Goal: Task Accomplishment & Management: Manage account settings

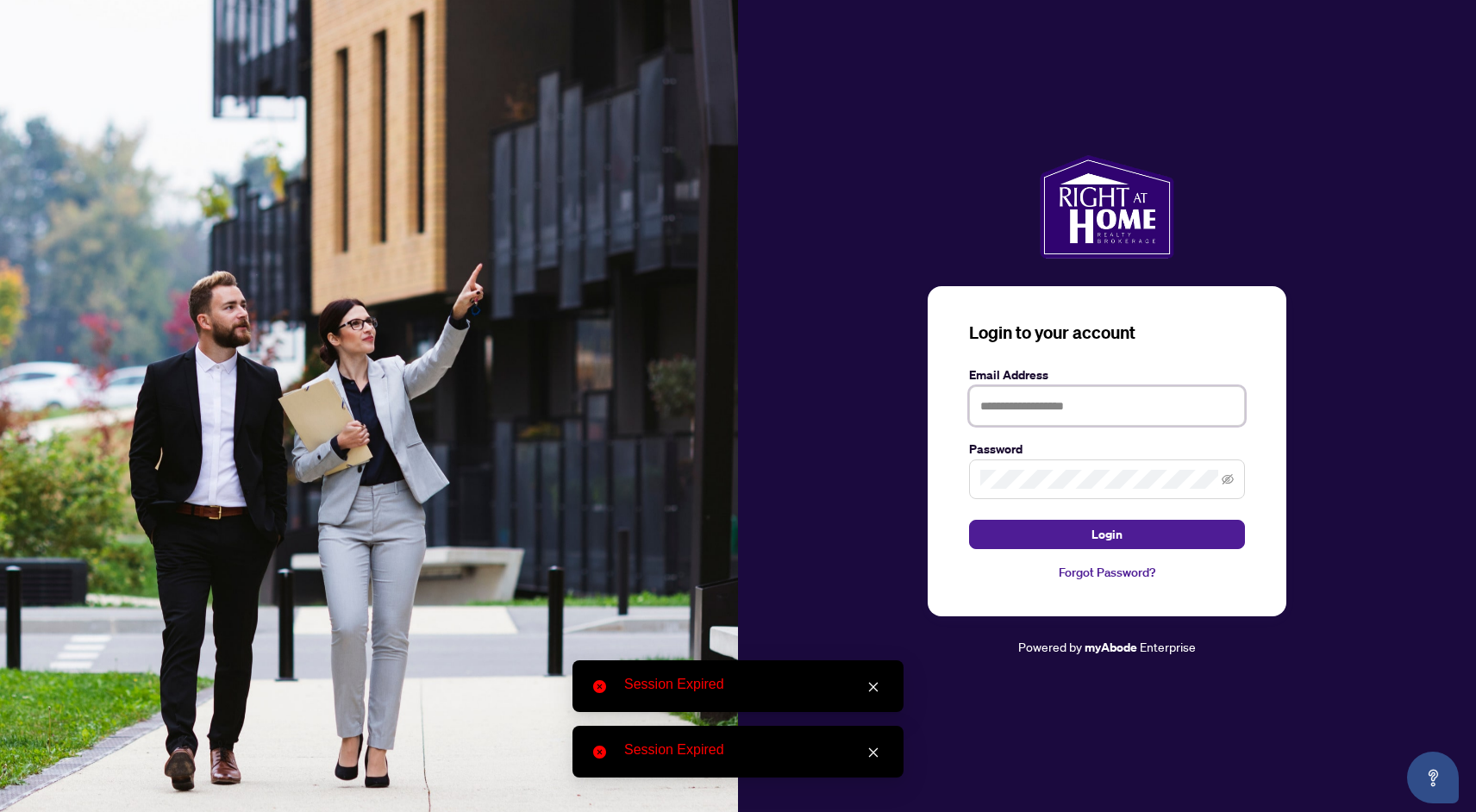
click at [1049, 407] on input "text" at bounding box center [1107, 406] width 276 height 40
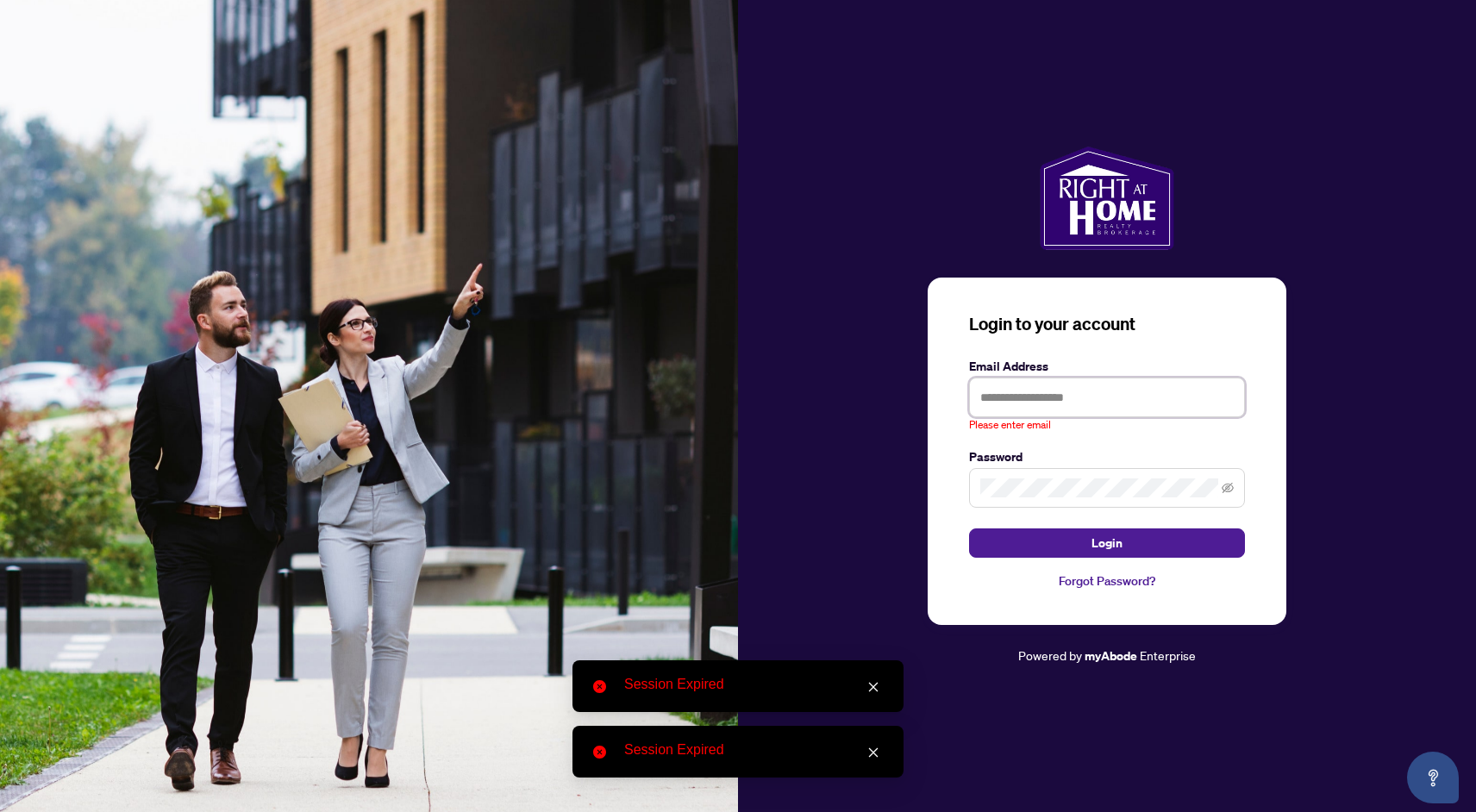
type input "**********"
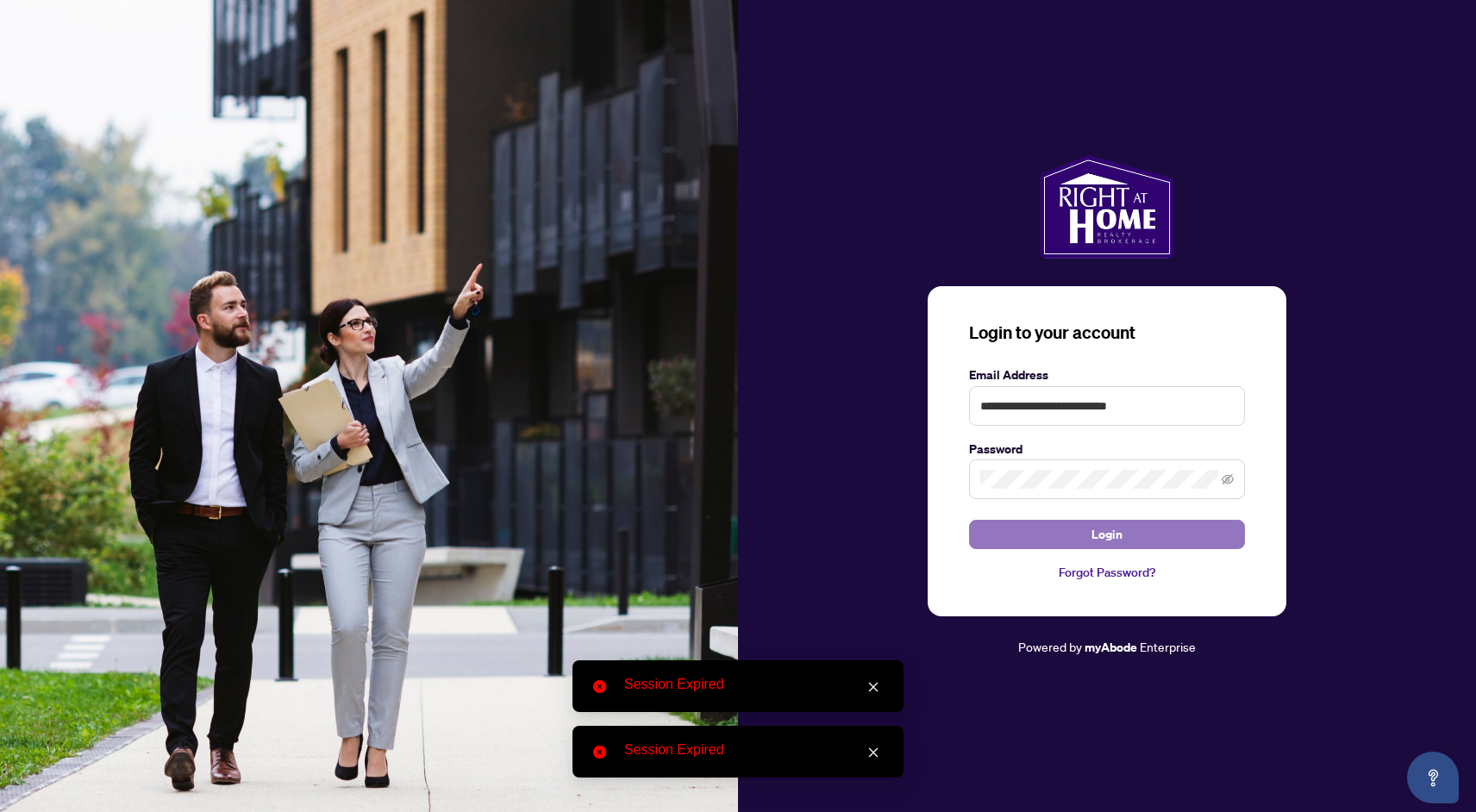
click at [1065, 531] on button "Login" at bounding box center [1107, 534] width 276 height 29
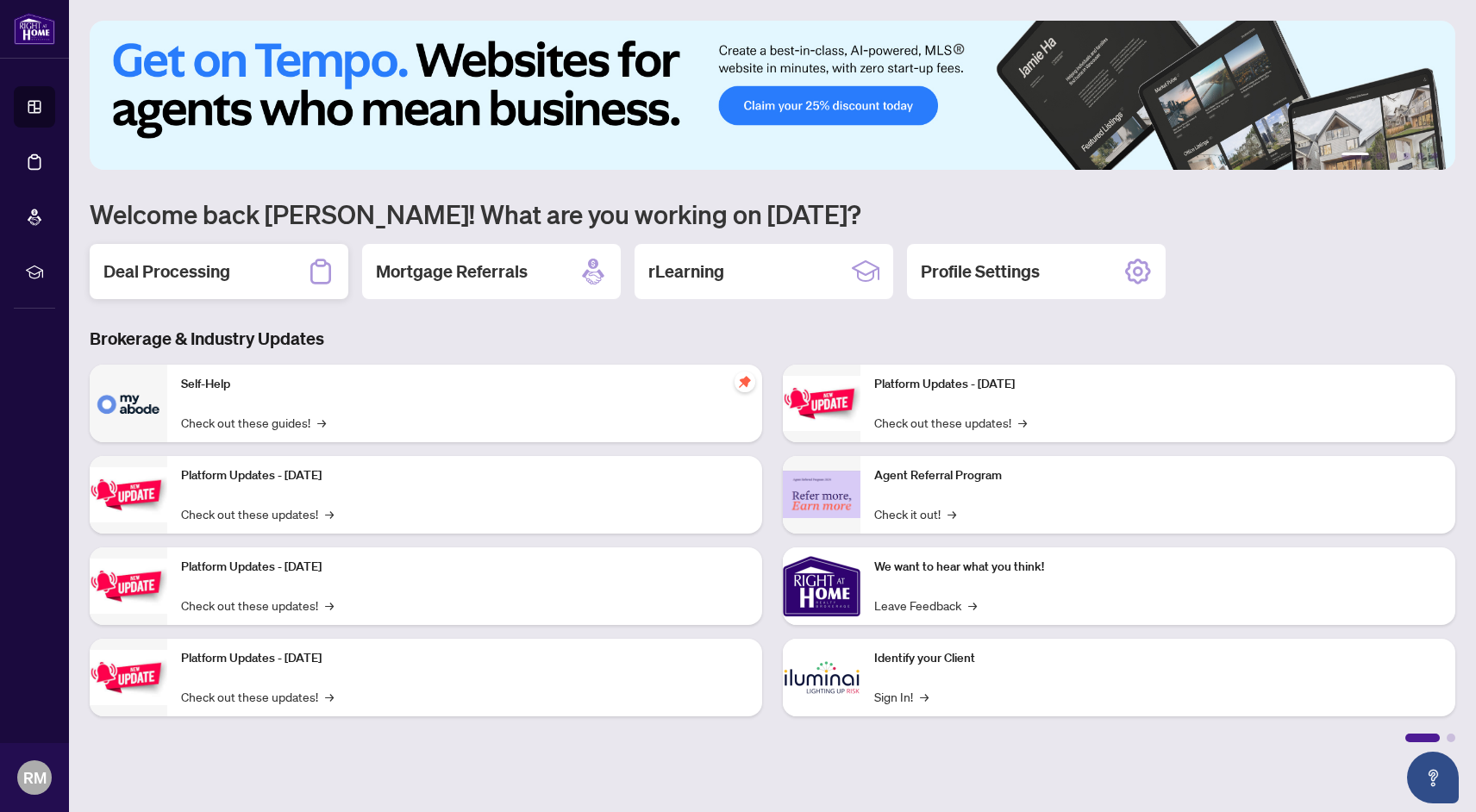
click at [225, 267] on h2 "Deal Processing" at bounding box center [167, 271] width 126 height 24
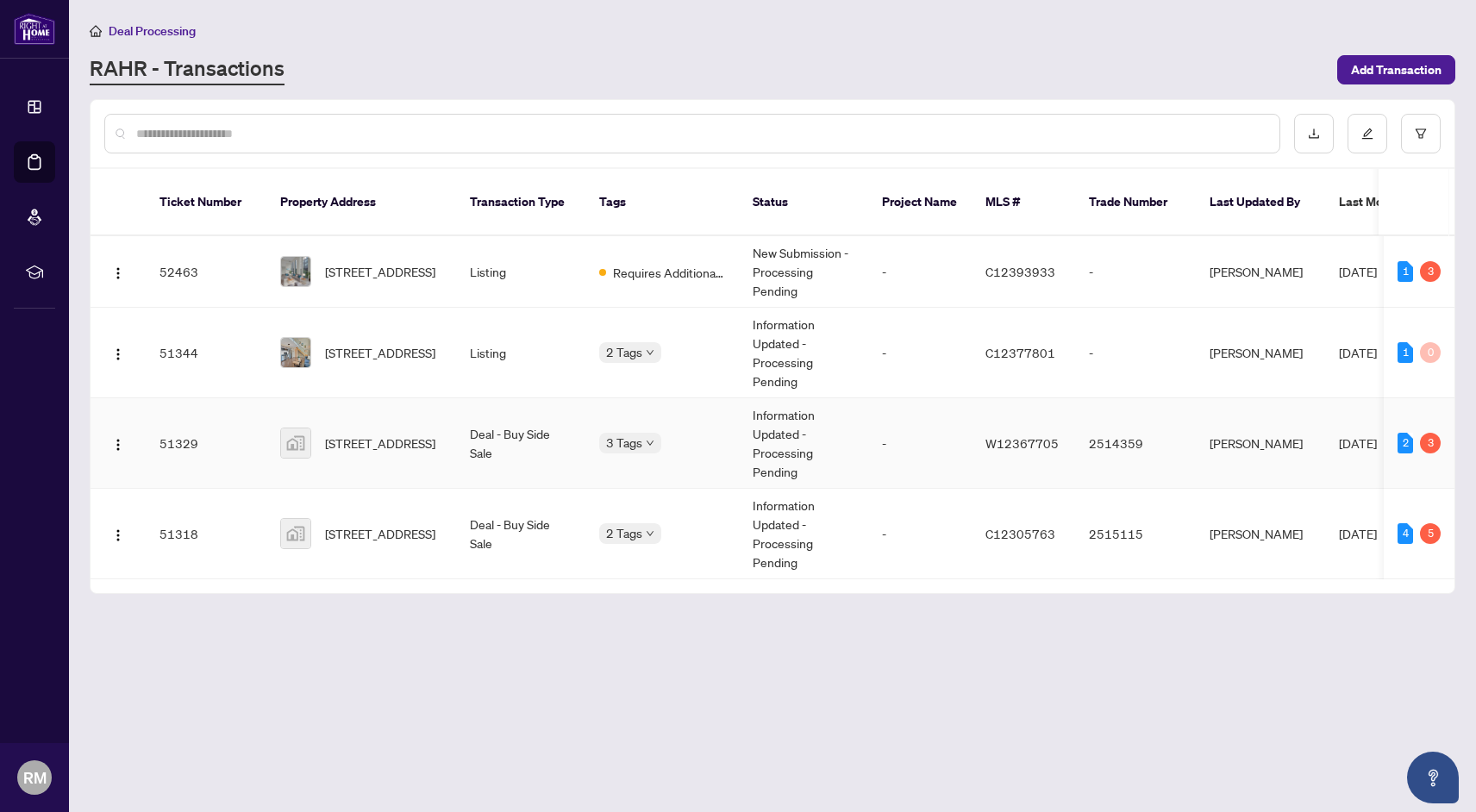
click at [544, 449] on td "Deal - Buy Side Sale" at bounding box center [520, 443] width 129 height 90
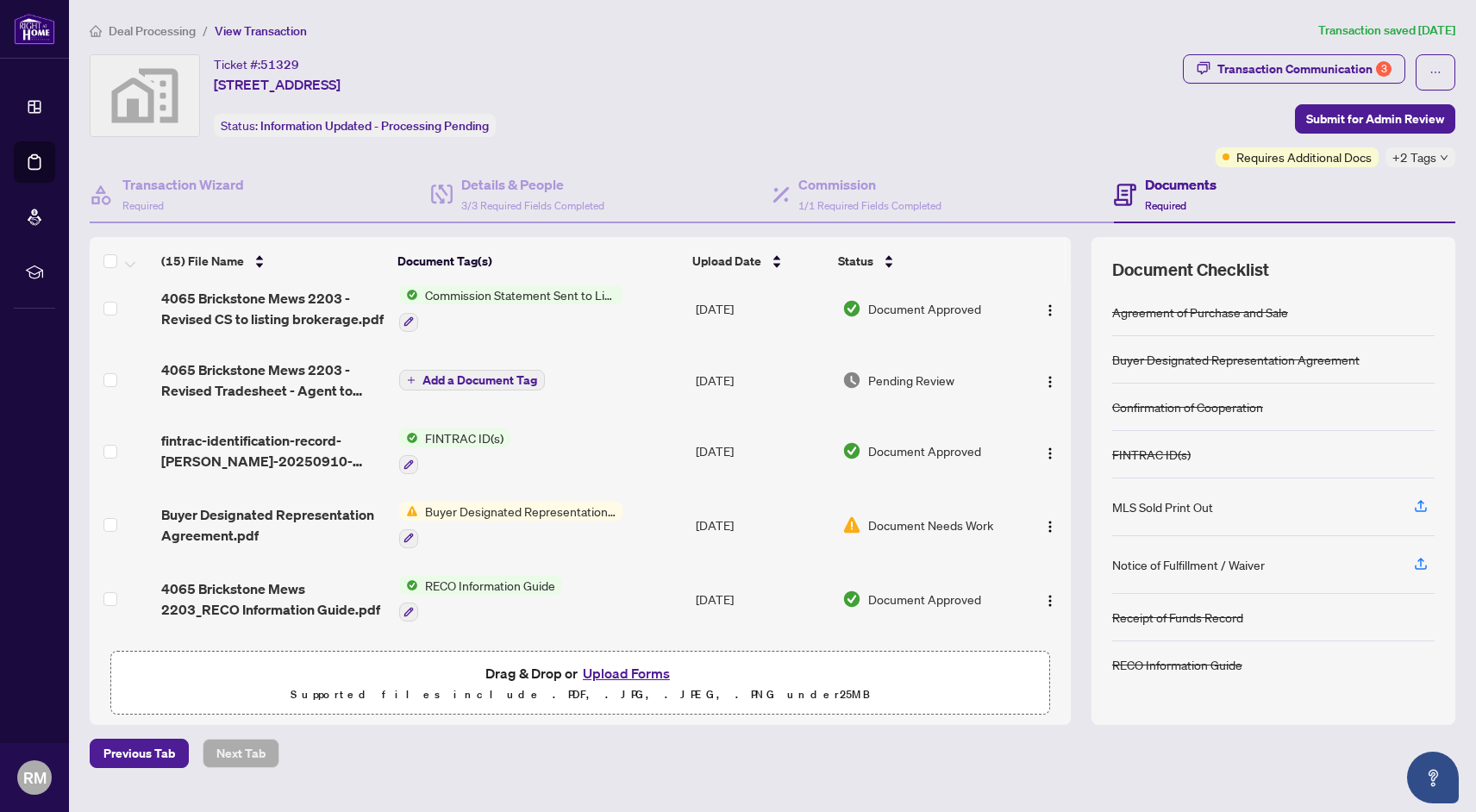
scroll to position [368, 0]
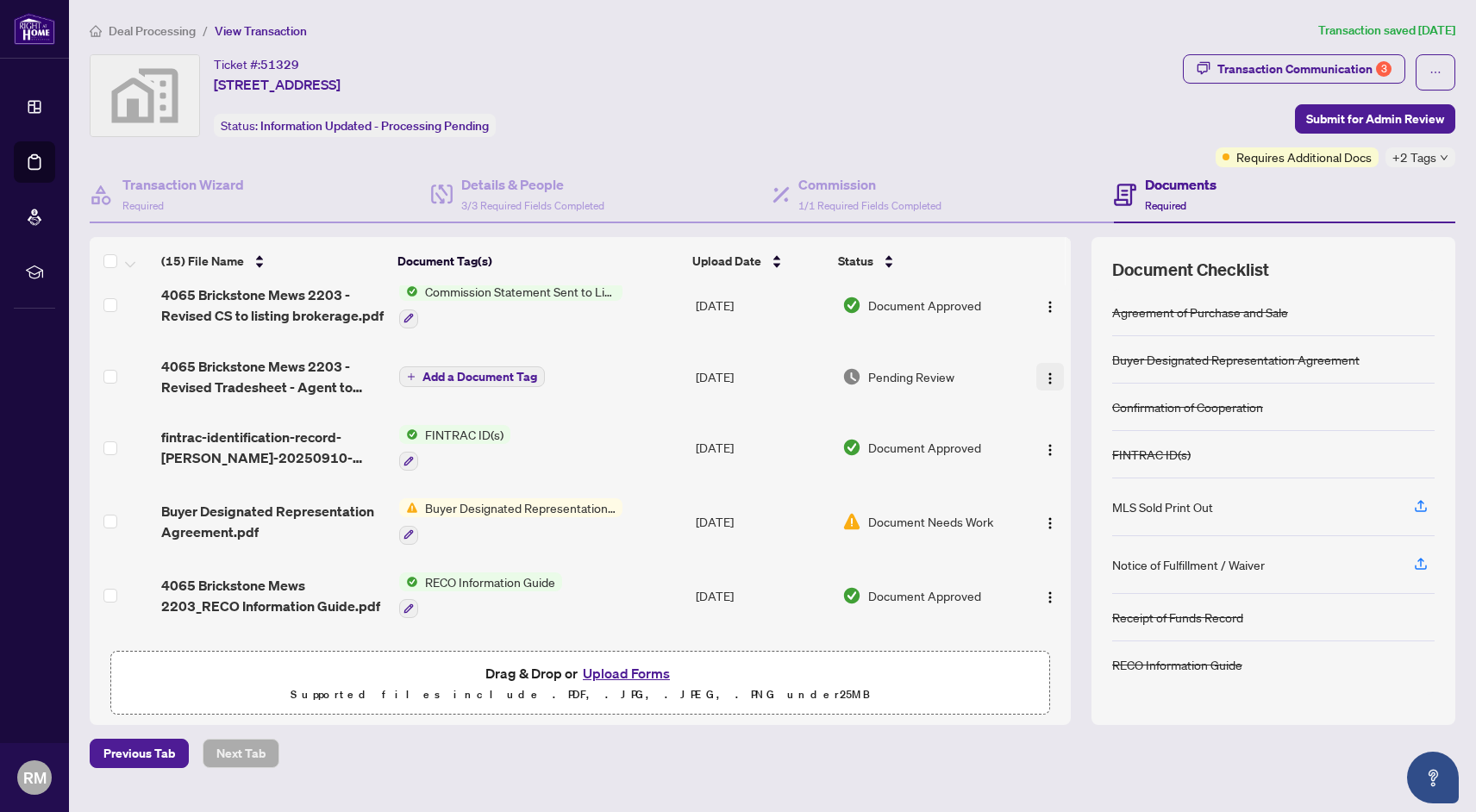
click at [1043, 385] on img "button" at bounding box center [1050, 378] width 14 height 14
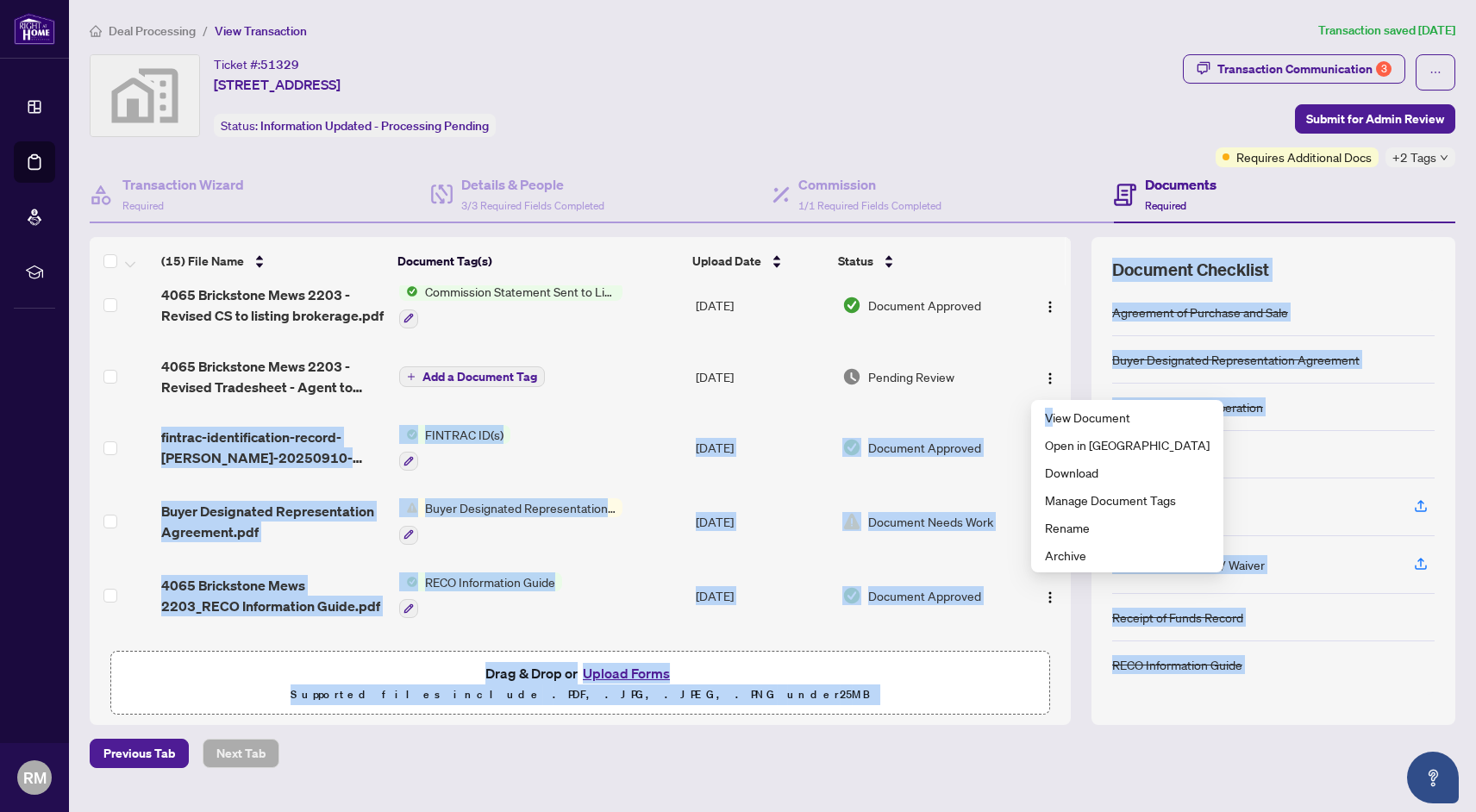
drag, startPoint x: 1052, startPoint y: 408, endPoint x: 1018, endPoint y: 387, distance: 40.0
click at [1018, 387] on body "Dashboard Deal Processing Mortgage Referrals rLearning RM Robin Michael Azarcon…" at bounding box center [738, 406] width 1476 height 812
click at [1043, 385] on img "button" at bounding box center [1050, 378] width 14 height 14
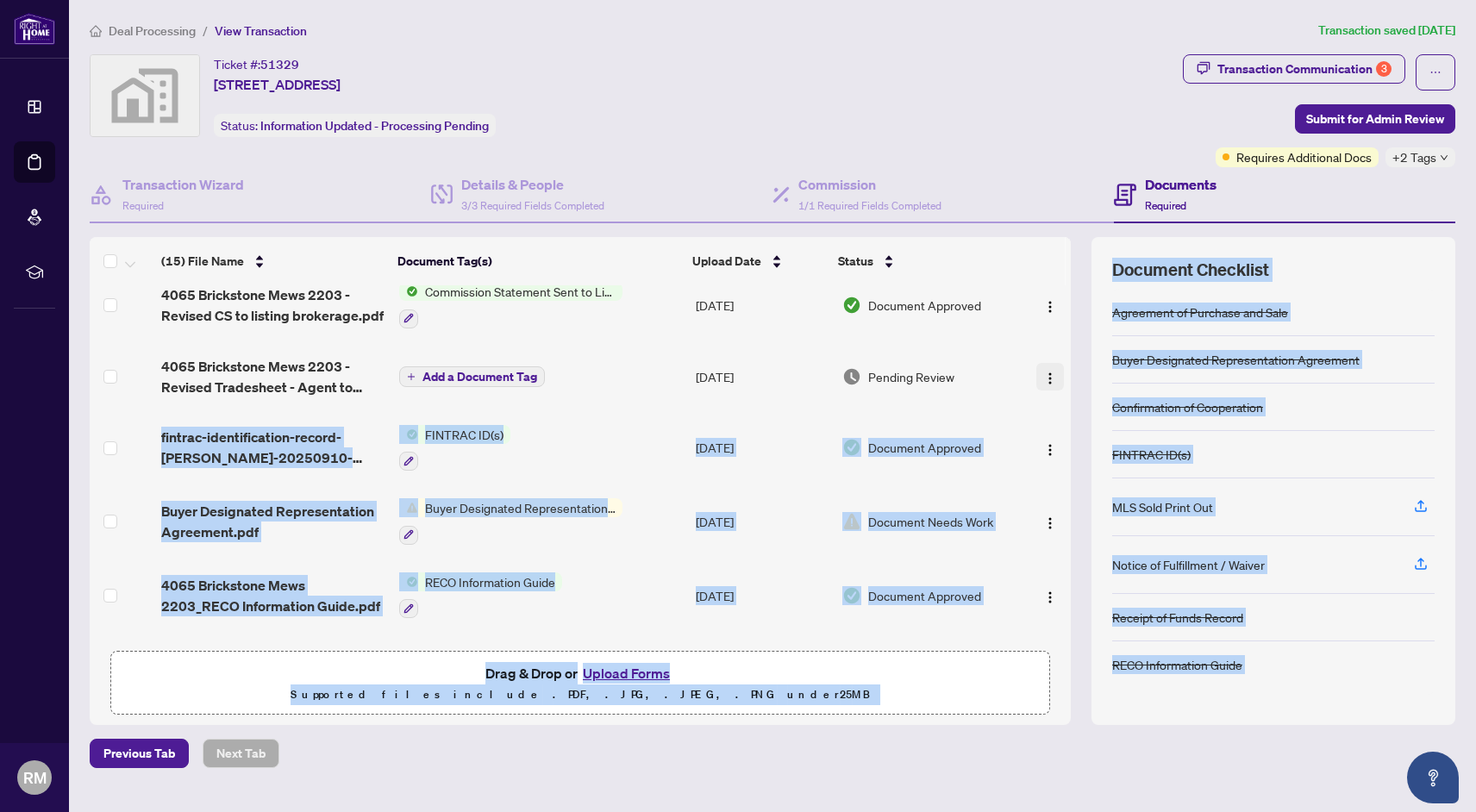
click at [1045, 384] on img "button" at bounding box center [1050, 378] width 14 height 14
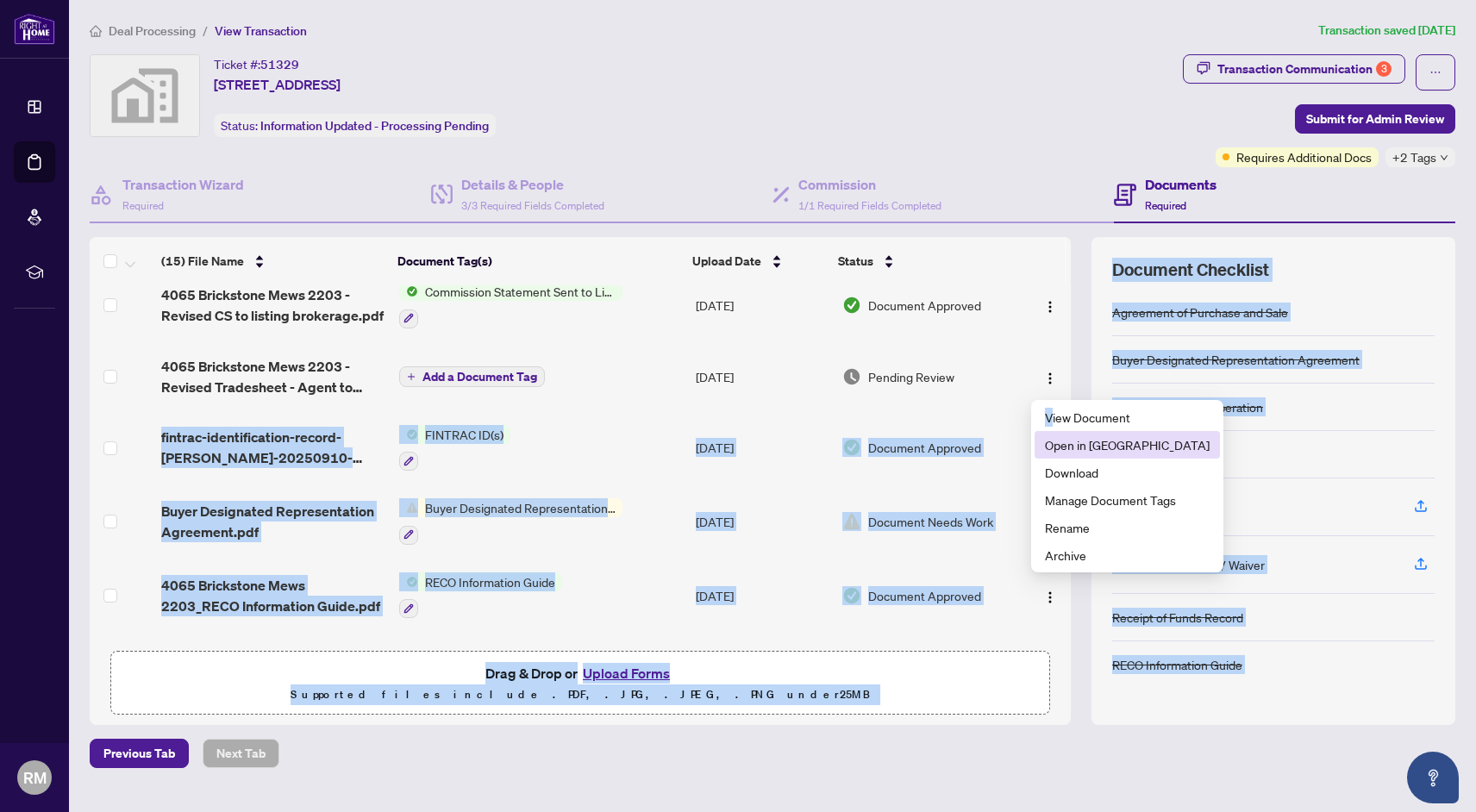
click at [1071, 442] on span "Open in [GEOGRAPHIC_DATA]" at bounding box center [1127, 445] width 165 height 19
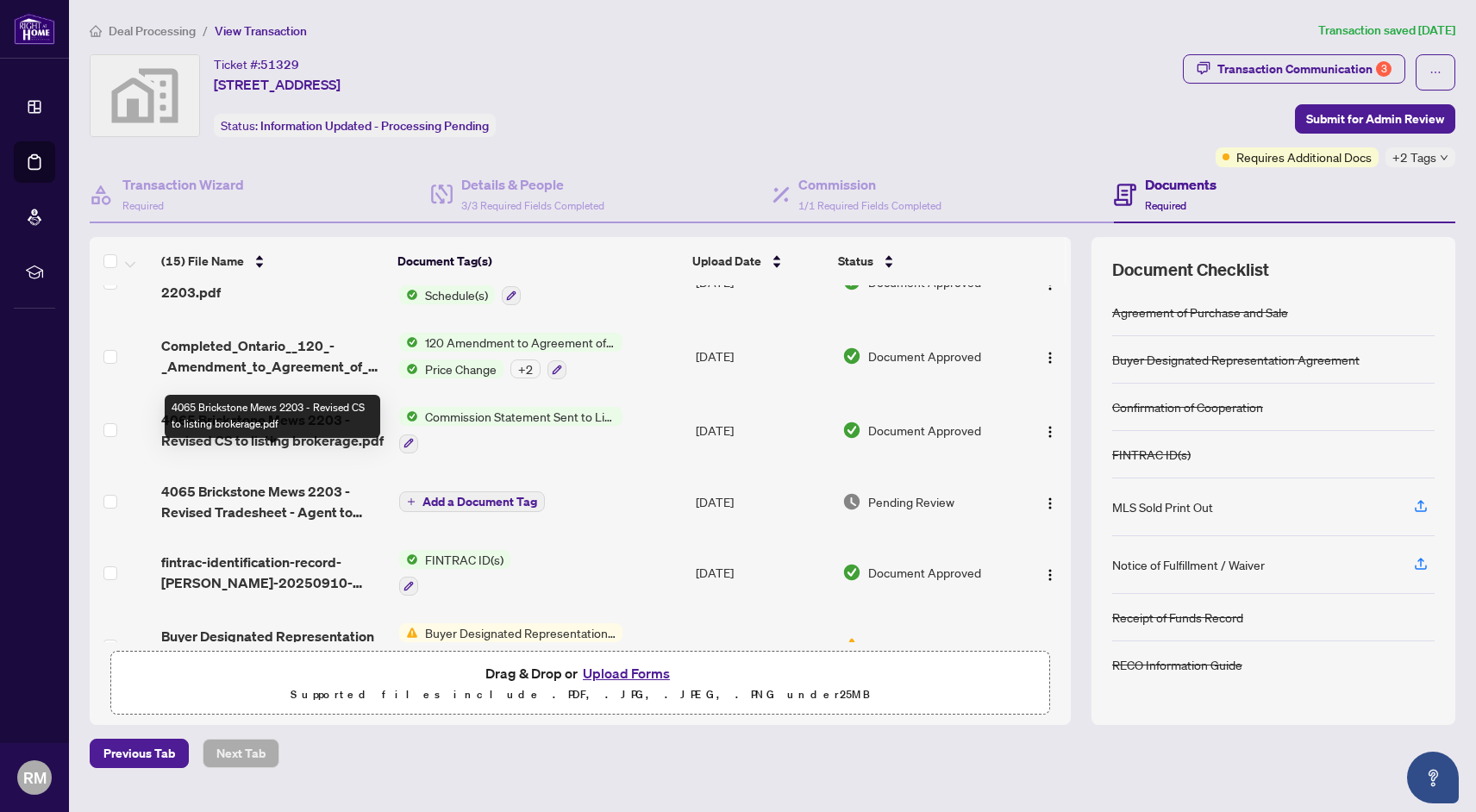
scroll to position [0, 0]
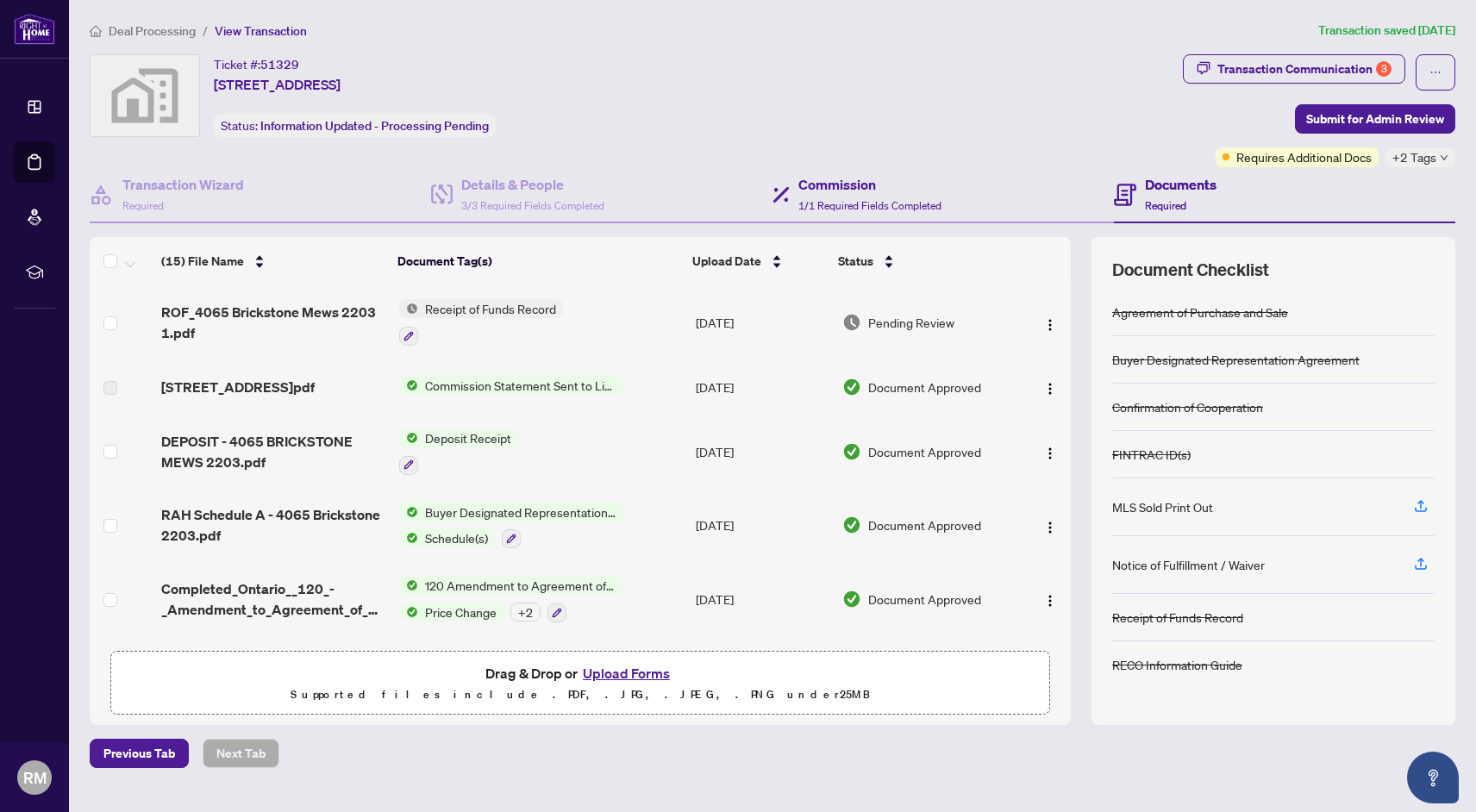
click at [1010, 183] on div "Commission 1/1 Required Fields Completed" at bounding box center [943, 196] width 342 height 56
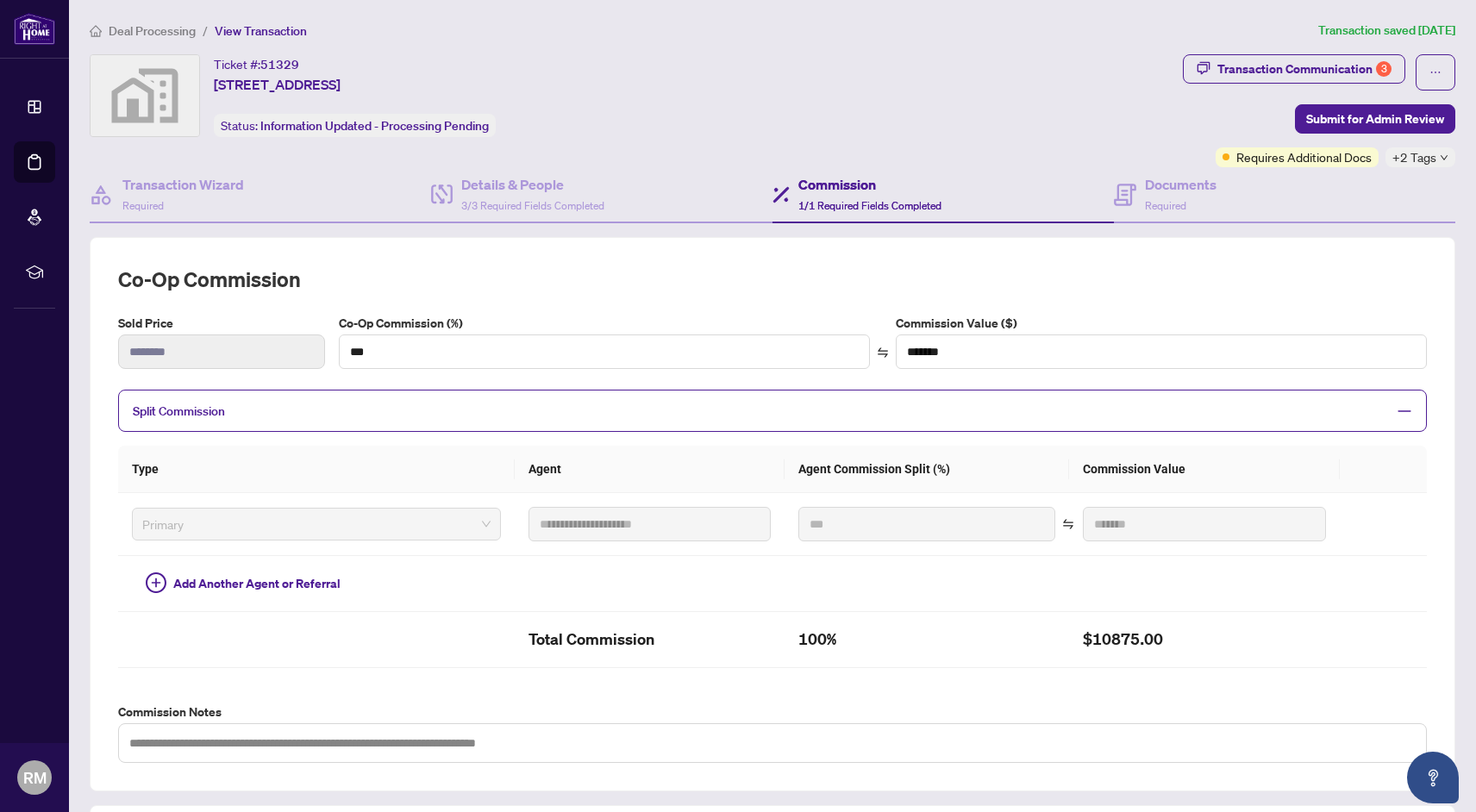
click at [263, 25] on span "View Transaction" at bounding box center [261, 32] width 92 height 16
click at [234, 31] on span "View Transaction" at bounding box center [261, 32] width 92 height 16
click at [160, 29] on span "Deal Processing" at bounding box center [152, 32] width 87 height 16
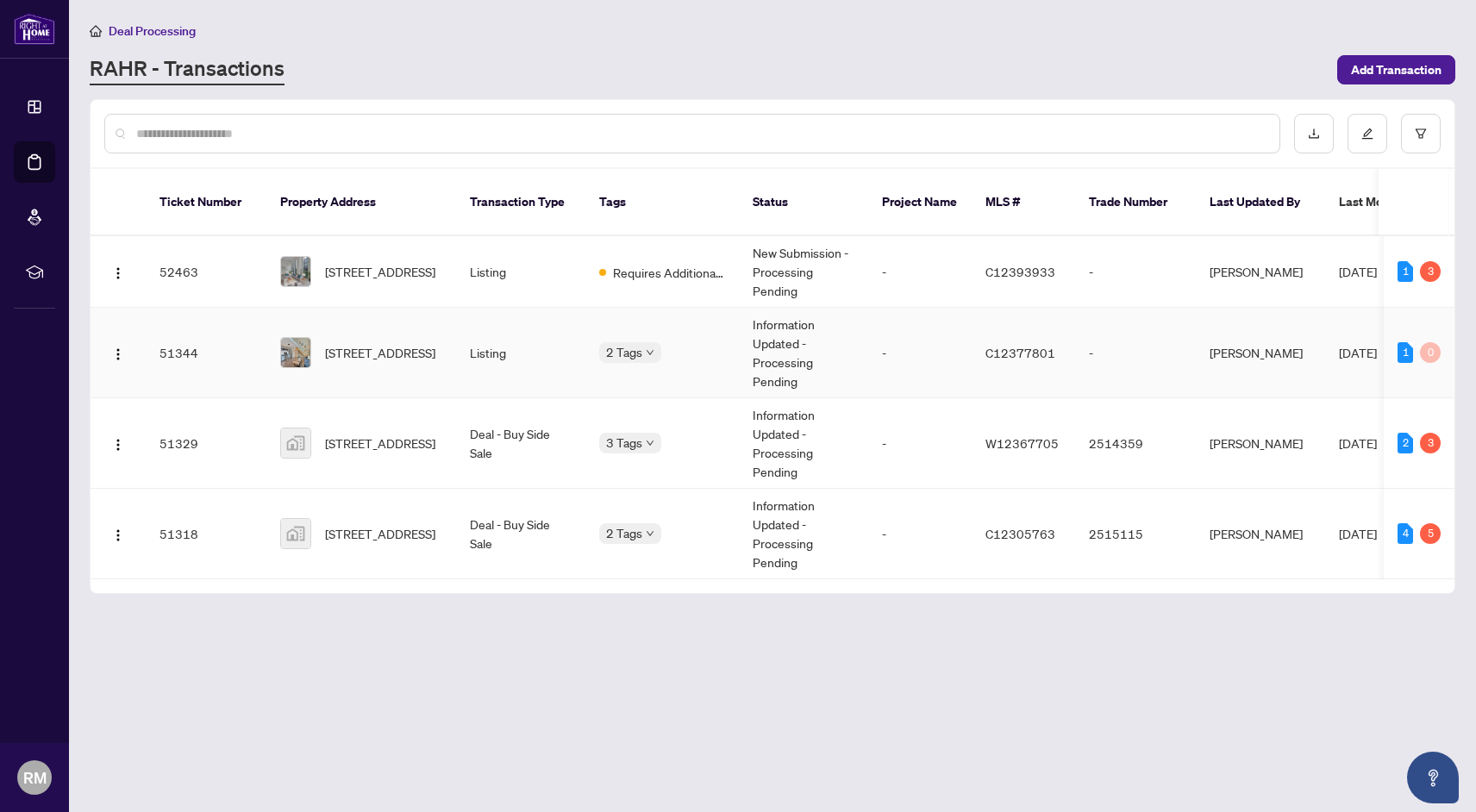
click at [1278, 354] on td "[PERSON_NAME]" at bounding box center [1260, 353] width 129 height 90
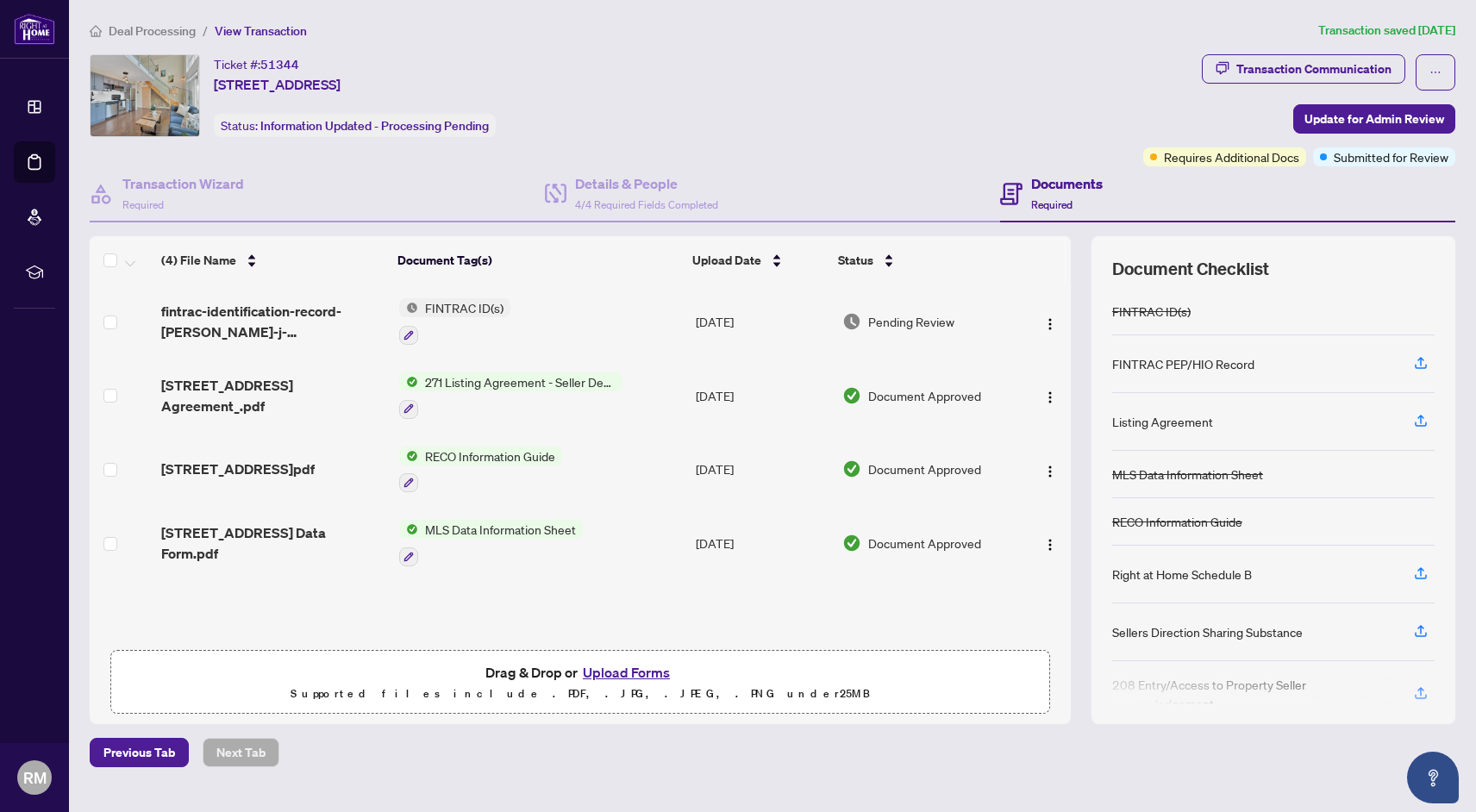
scroll to position [30, 0]
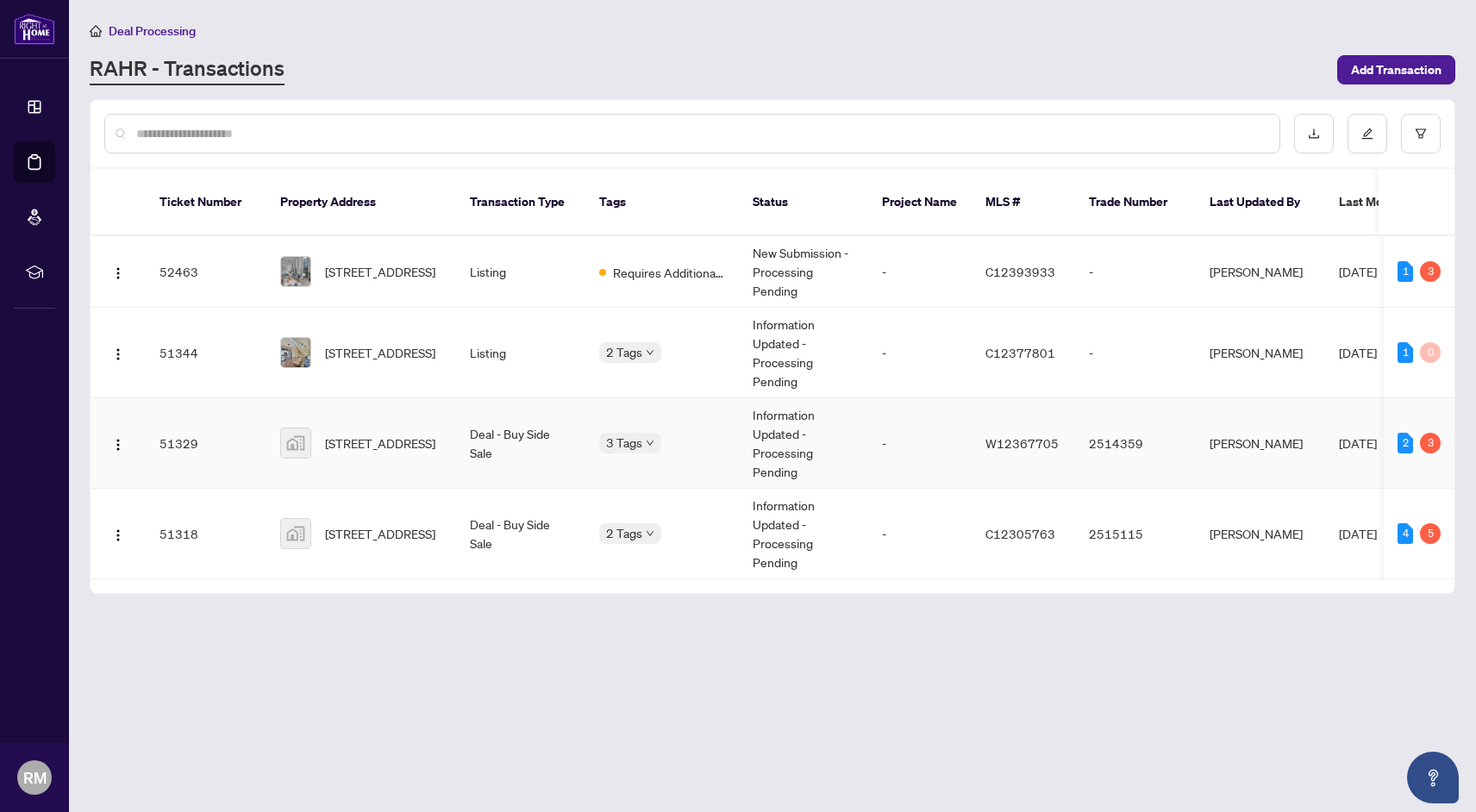
click at [689, 465] on td "3 Tags" at bounding box center [662, 443] width 154 height 90
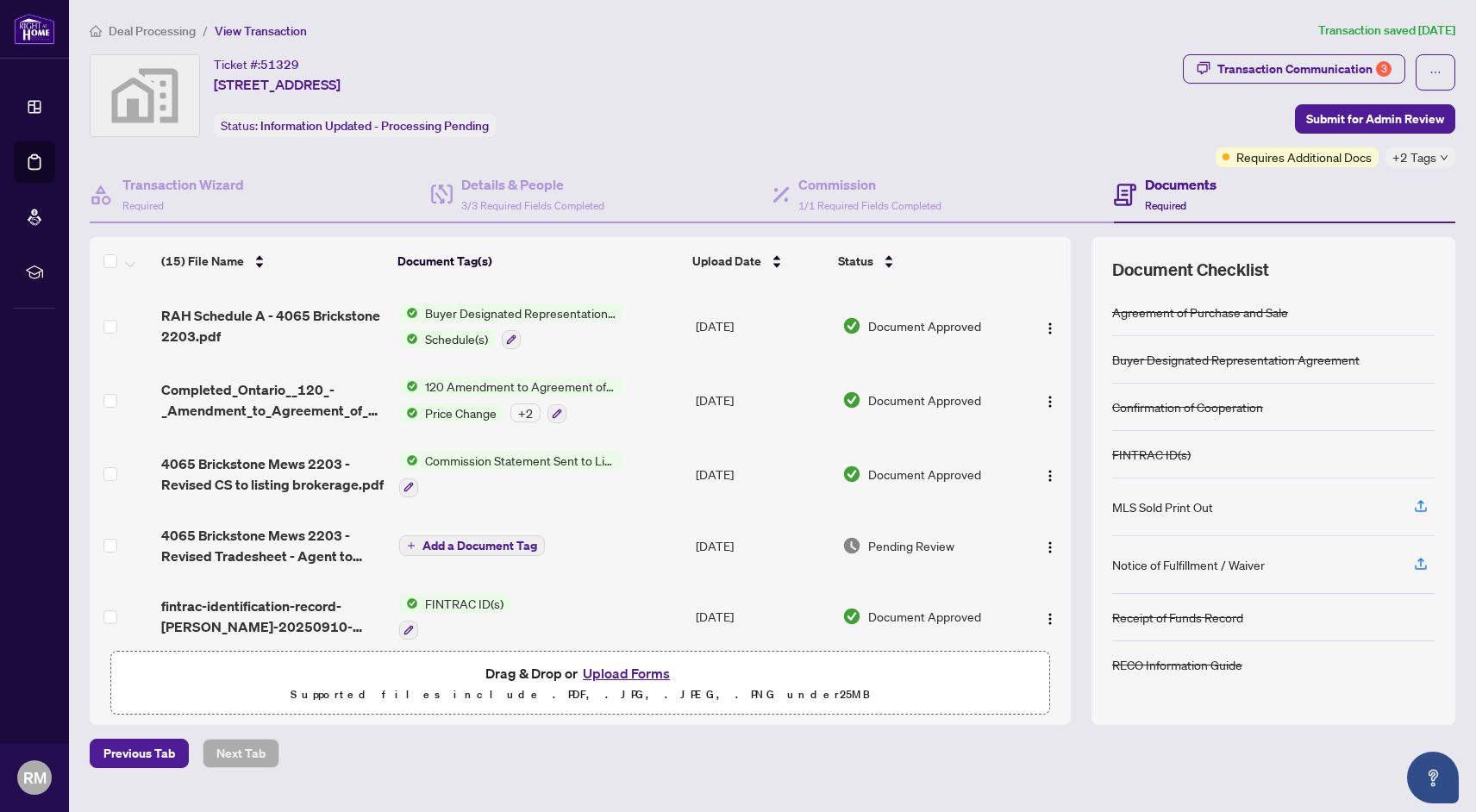
scroll to position [200, 0]
click at [842, 554] on img at bounding box center [852, 545] width 19 height 19
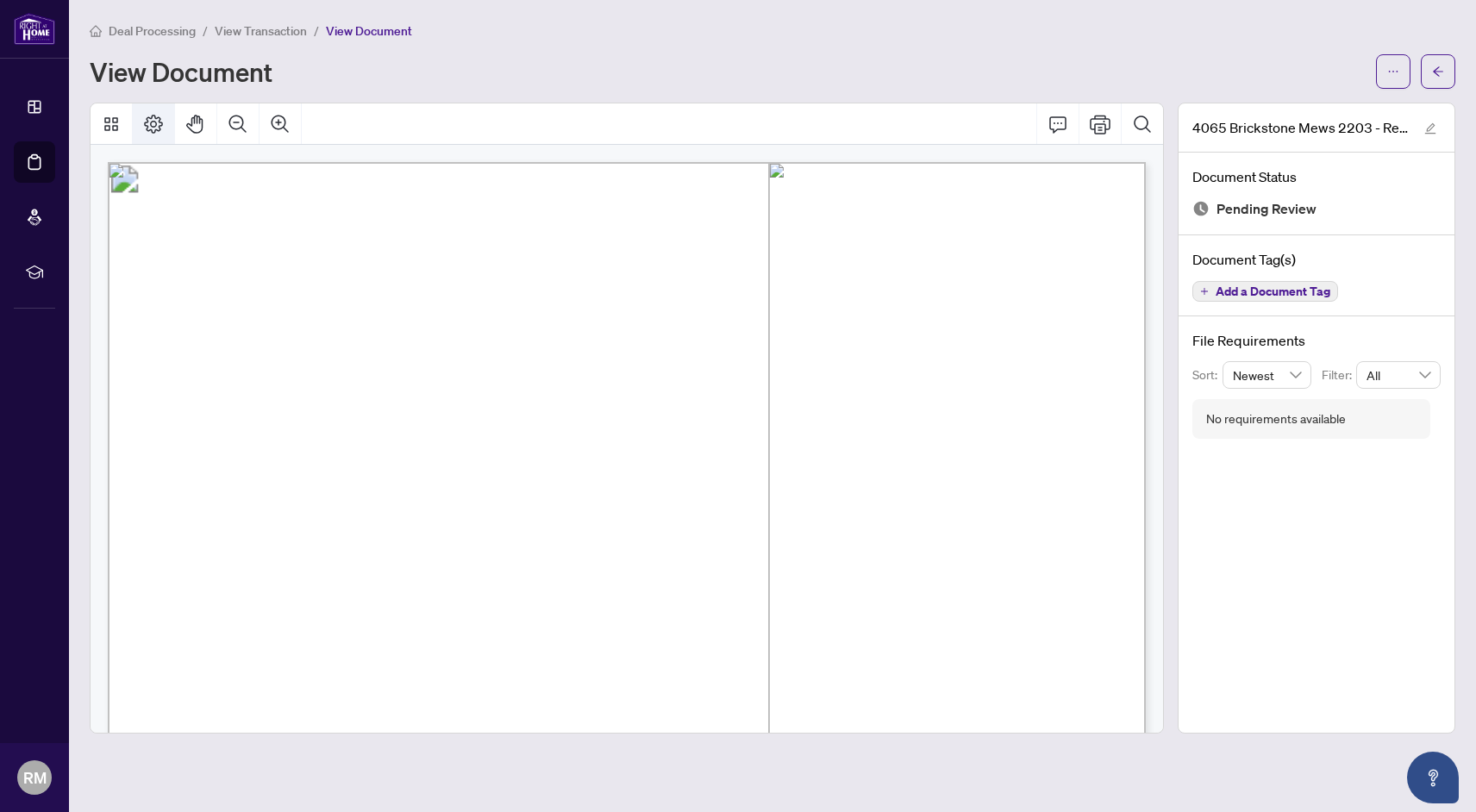
click at [136, 121] on button "Page Layout" at bounding box center [153, 124] width 41 height 41
click at [1429, 126] on icon "edit" at bounding box center [1430, 128] width 12 height 12
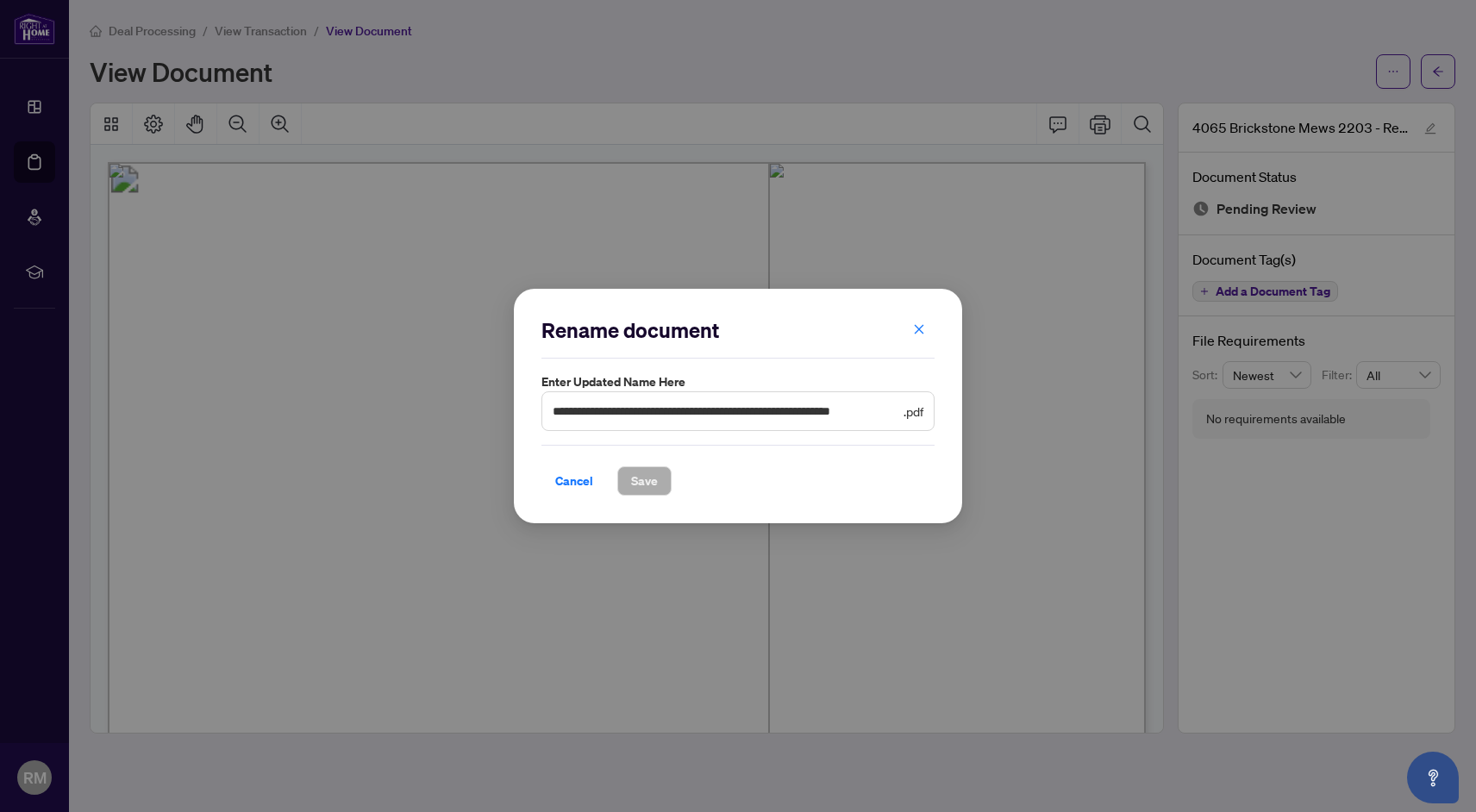
click at [973, 229] on div "**********" at bounding box center [738, 406] width 1476 height 812
click at [800, 210] on div "**********" at bounding box center [738, 406] width 1476 height 812
click at [360, 208] on div "**********" at bounding box center [738, 406] width 1476 height 812
click at [571, 479] on span "Cancel" at bounding box center [573, 480] width 38 height 27
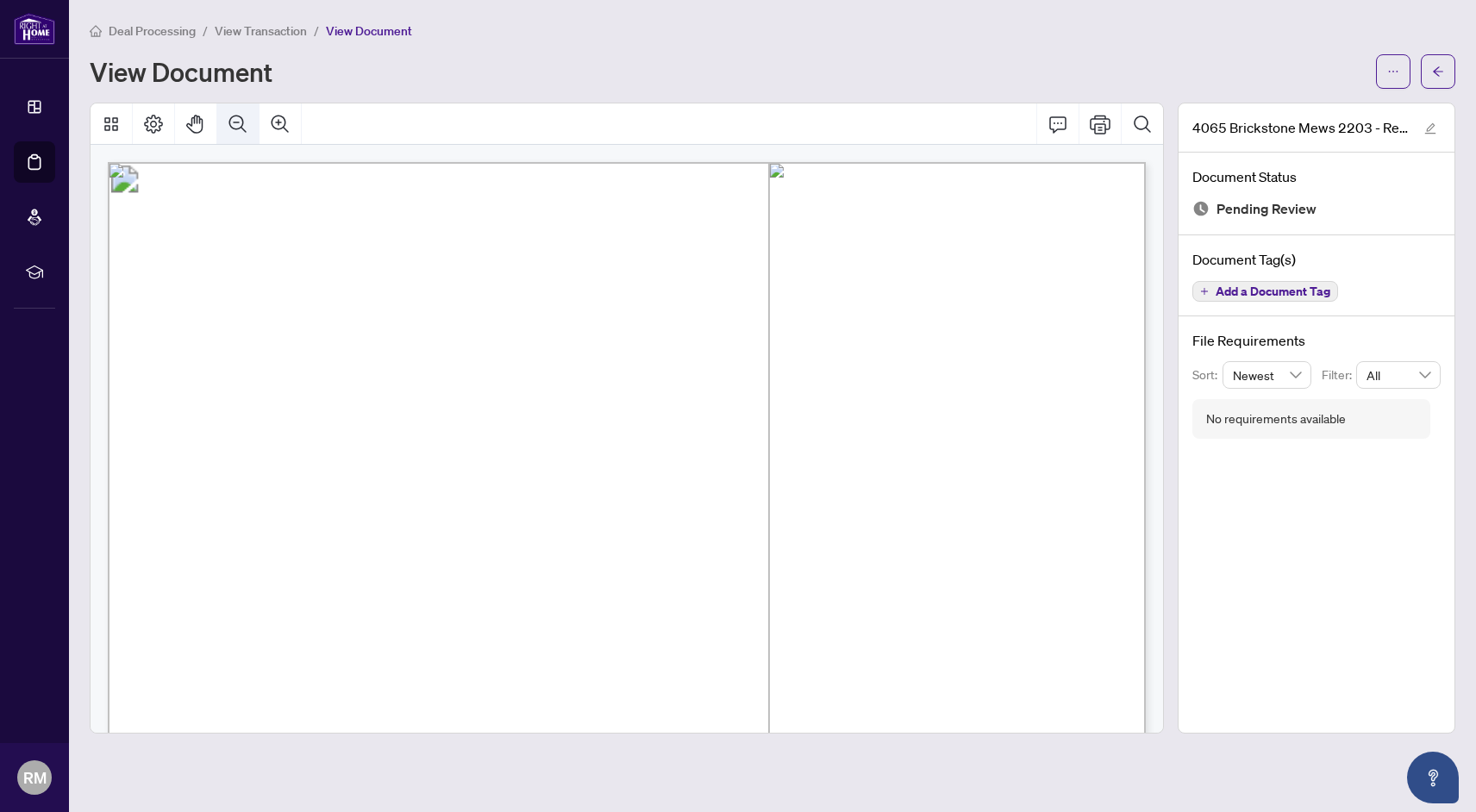
click at [246, 125] on icon "Zoom Out" at bounding box center [238, 125] width 21 height 21
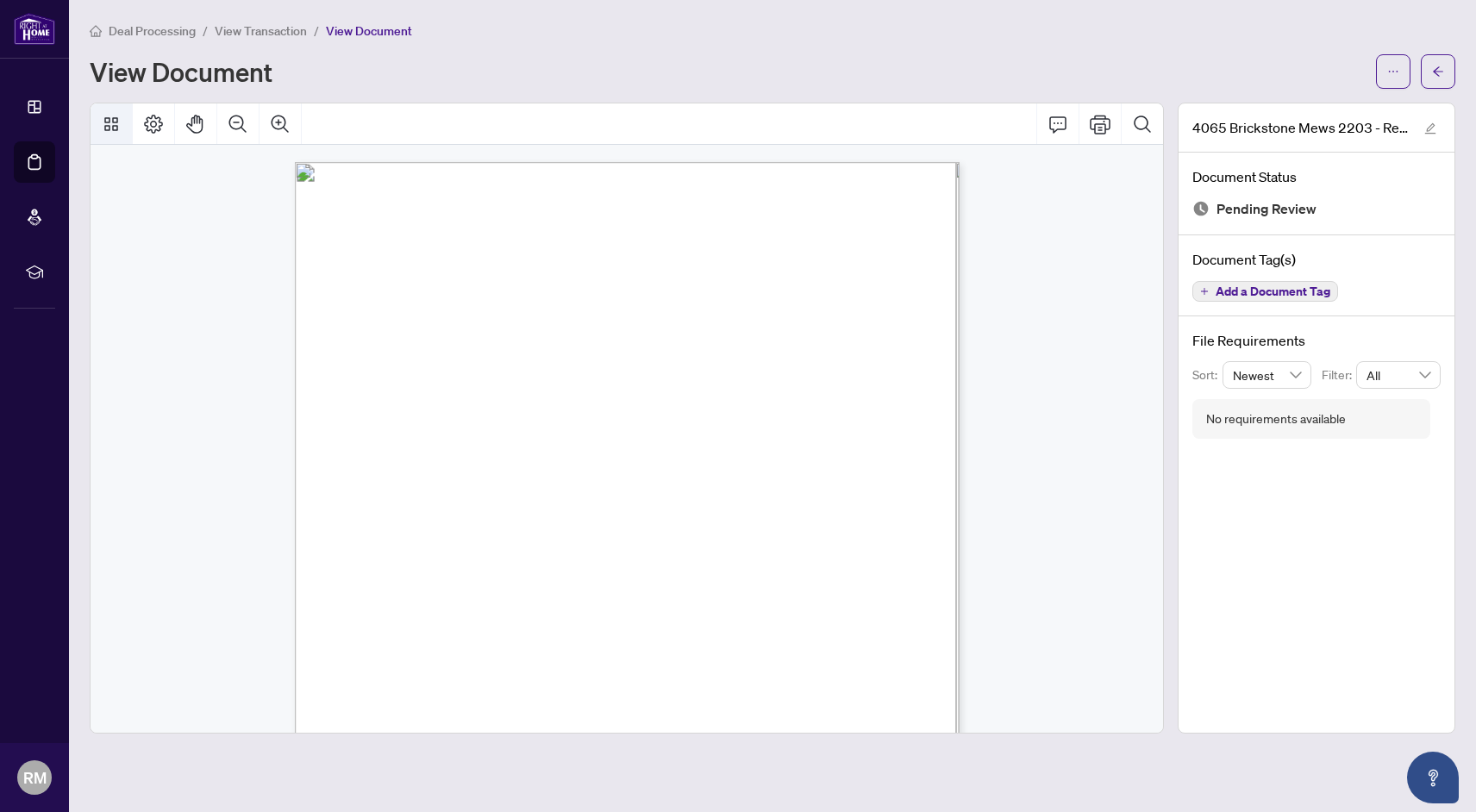
click at [119, 111] on button "Thumbnails" at bounding box center [111, 124] width 41 height 41
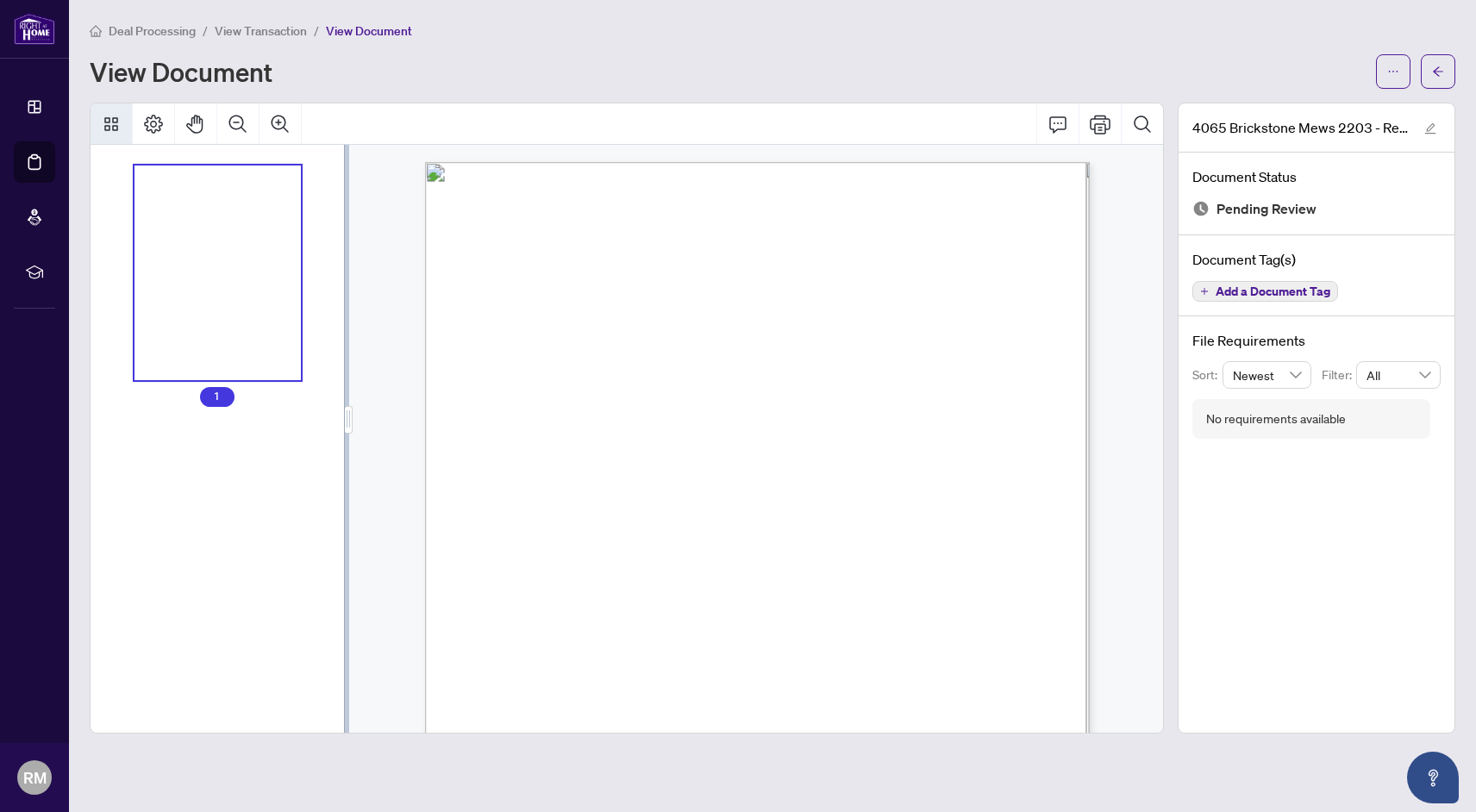
click at [117, 118] on icon "Thumbnails" at bounding box center [112, 125] width 14 height 14
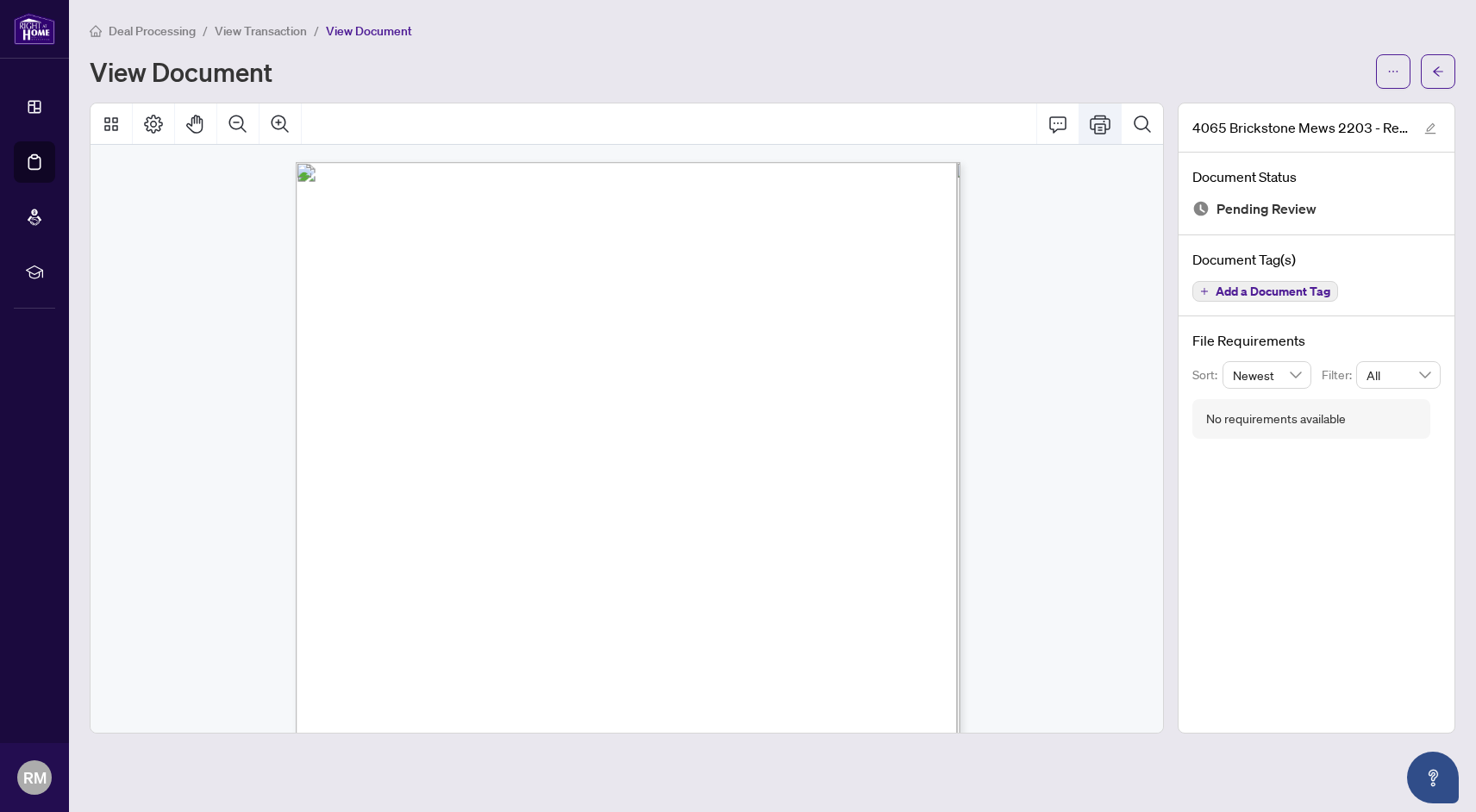
click at [1098, 120] on icon "Print" at bounding box center [1100, 125] width 21 height 21
click at [447, 262] on div "Page 1" at bounding box center [714, 697] width 837 height 1082
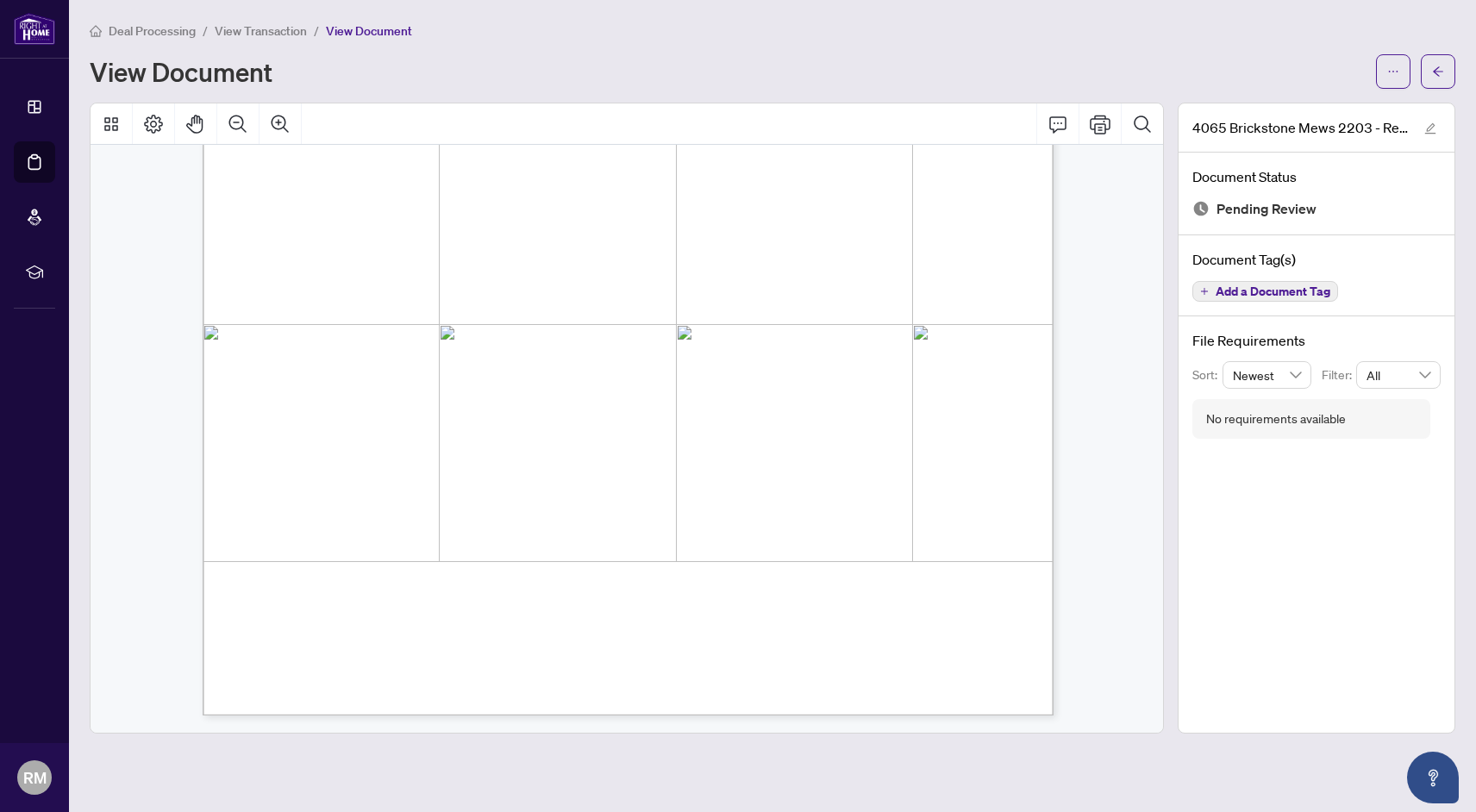
scroll to position [273, 0]
click at [911, 305] on div "Page 1" at bounding box center [889, 776] width 1372 height 1776
click at [998, 256] on div "Page 1" at bounding box center [889, 776] width 1372 height 1776
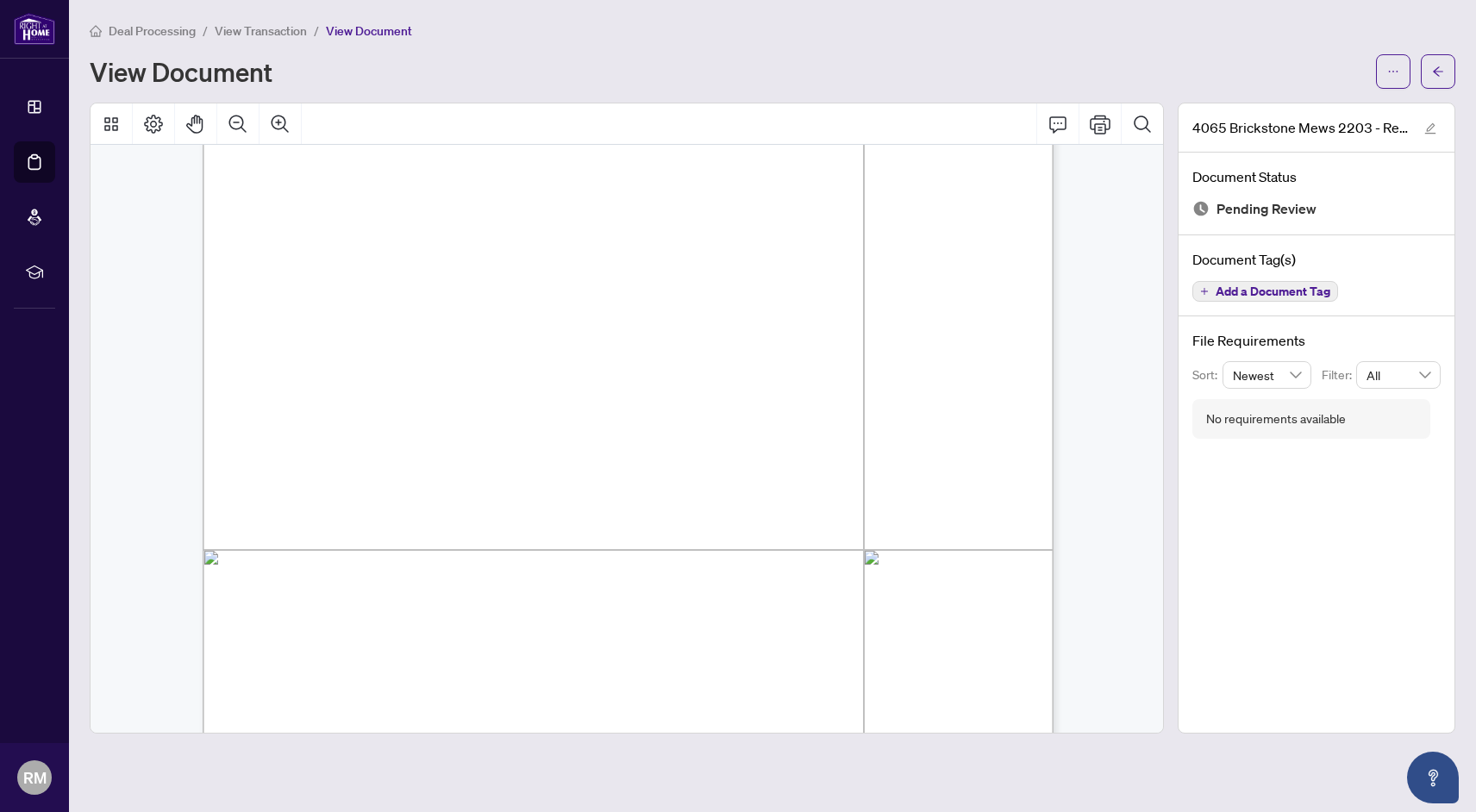
click at [998, 256] on div "Page 1" at bounding box center [889, 776] width 1372 height 1776
drag, startPoint x: 965, startPoint y: 260, endPoint x: 992, endPoint y: 259, distance: 27.0
click at [992, 259] on div "Page 1" at bounding box center [889, 776] width 1372 height 1776
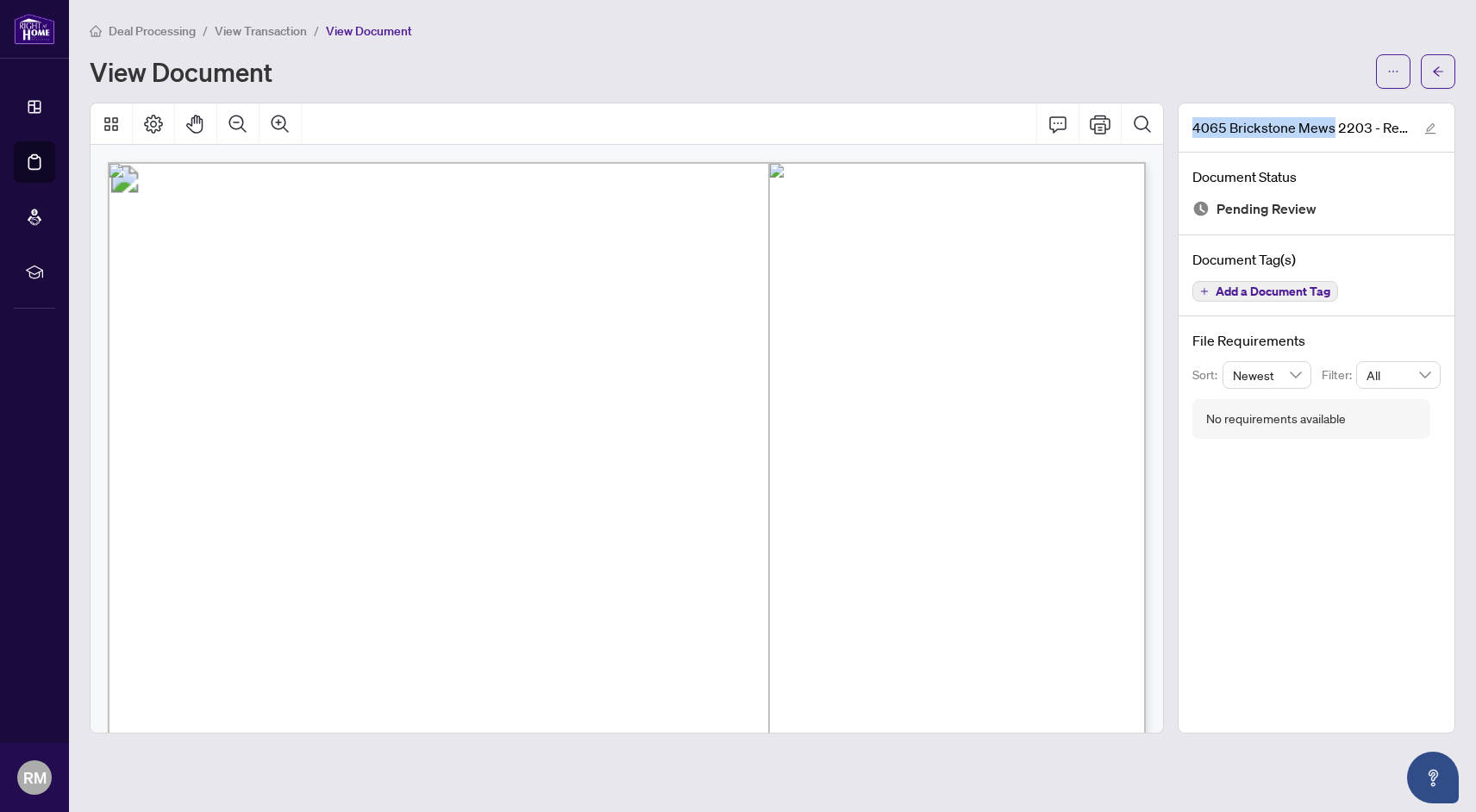
drag, startPoint x: 1334, startPoint y: 125, endPoint x: 1190, endPoint y: 125, distance: 144.0
click at [1190, 125] on div "4065 Brickstone Mews 2203 - Revised Tradesheet - Agent to review.pdf" at bounding box center [1316, 128] width 276 height 49
copy span "4065 Brickstone Mews"
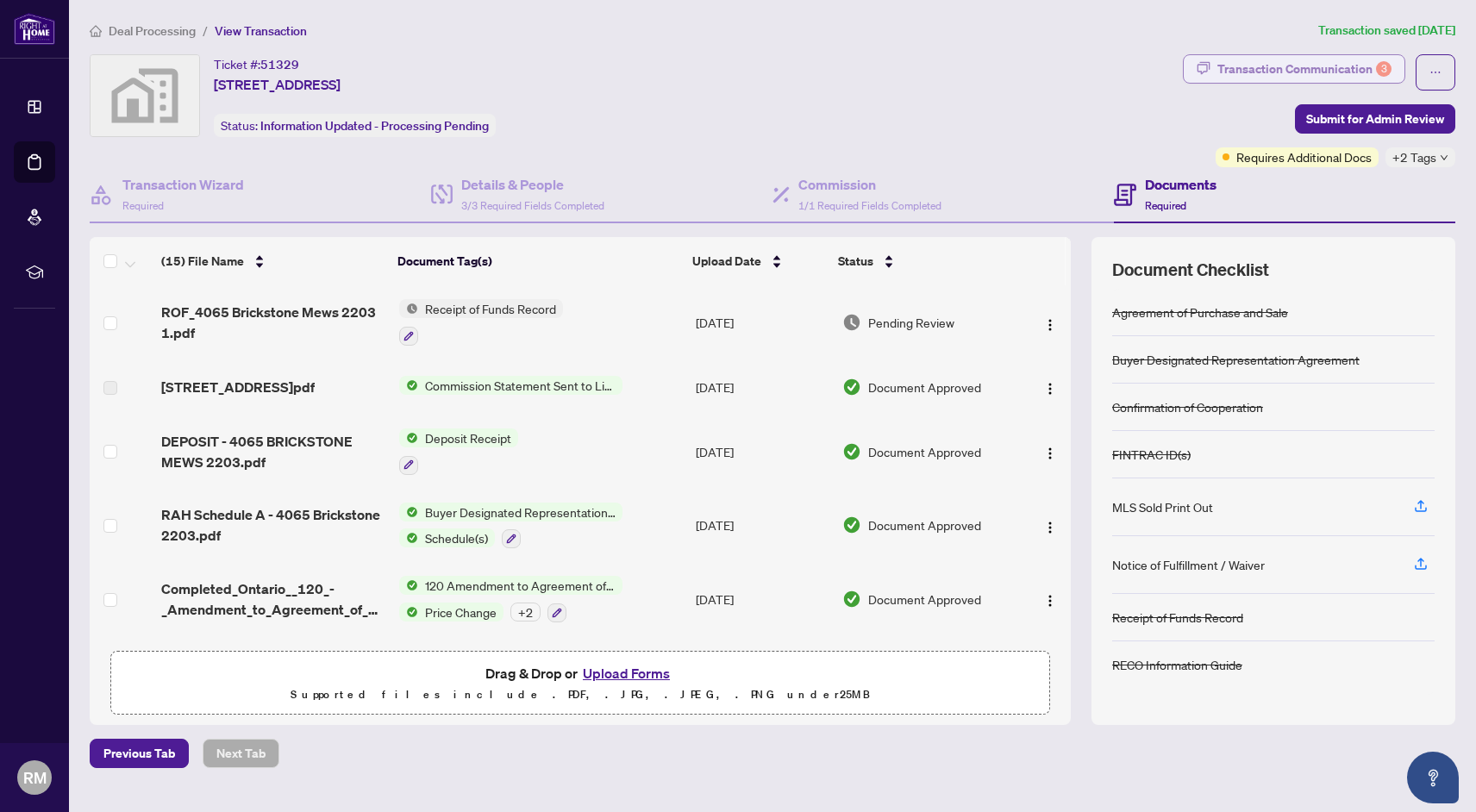
click at [1320, 61] on div "Transaction Communication 3" at bounding box center [1305, 68] width 174 height 27
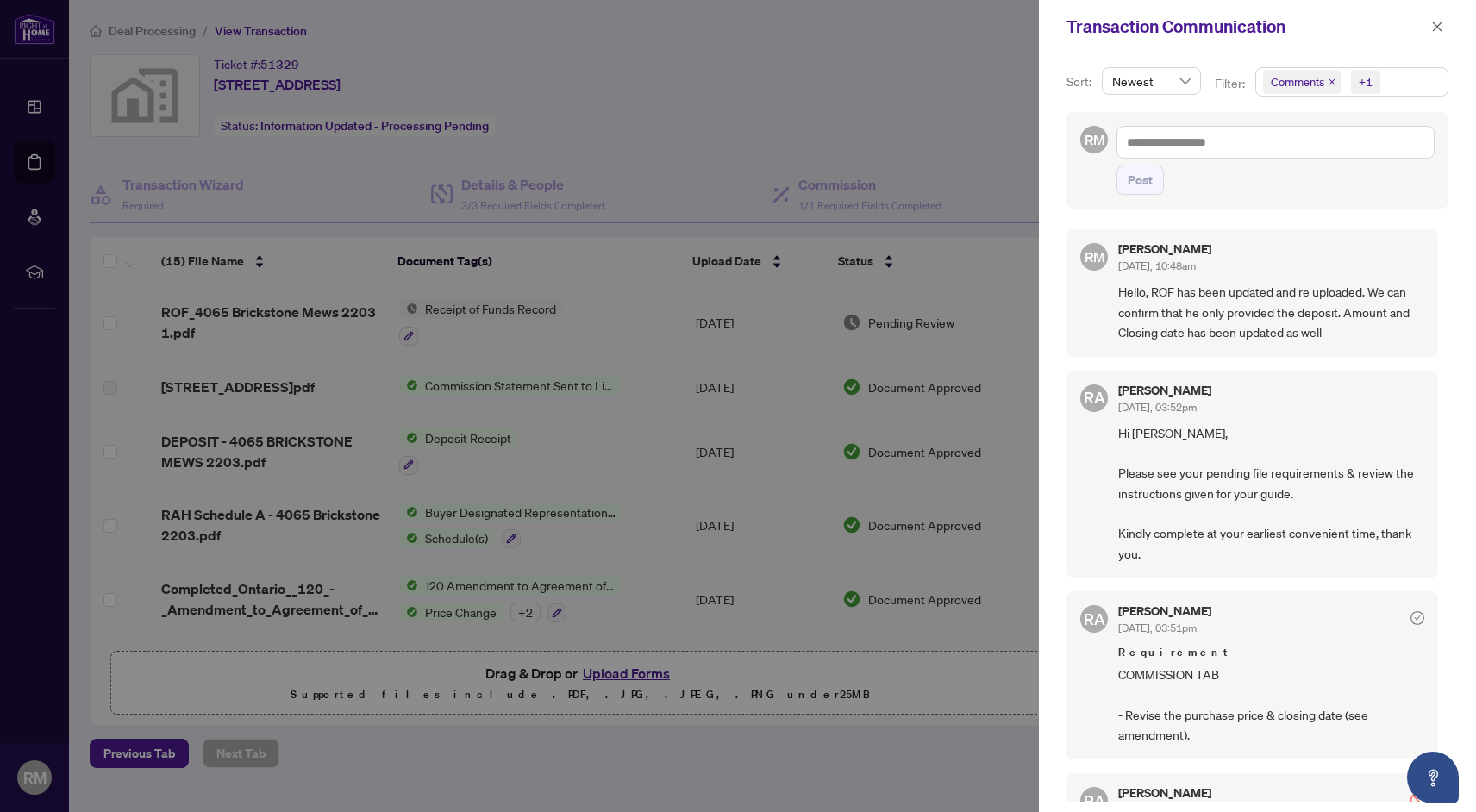
click at [764, 98] on div at bounding box center [738, 406] width 1476 height 812
click at [1430, 16] on div "Transaction Communication" at bounding box center [1257, 26] width 437 height 54
click at [1439, 31] on icon "close" at bounding box center [1437, 27] width 12 height 12
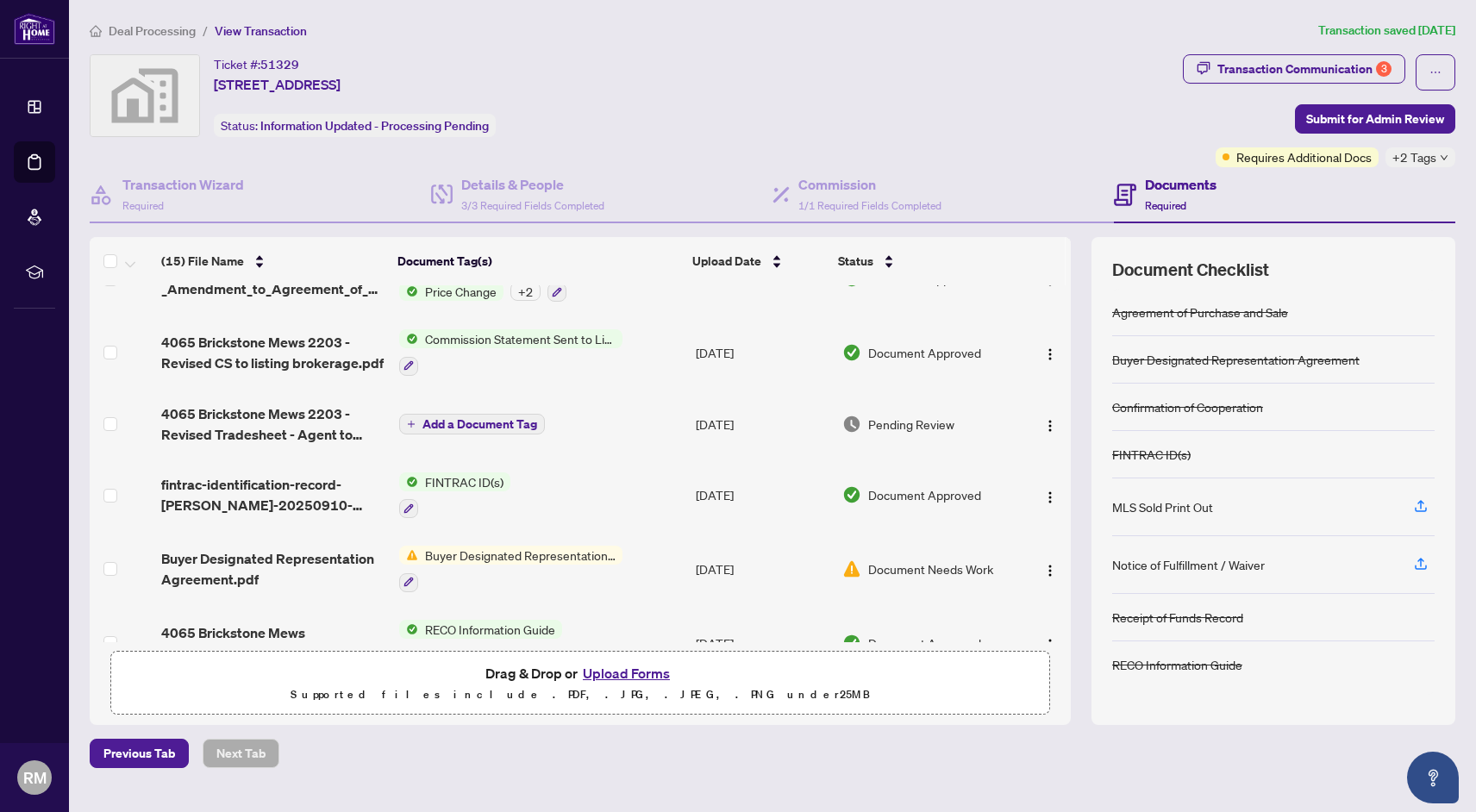
scroll to position [321, 0]
click at [726, 422] on td "[DATE]" at bounding box center [762, 423] width 147 height 69
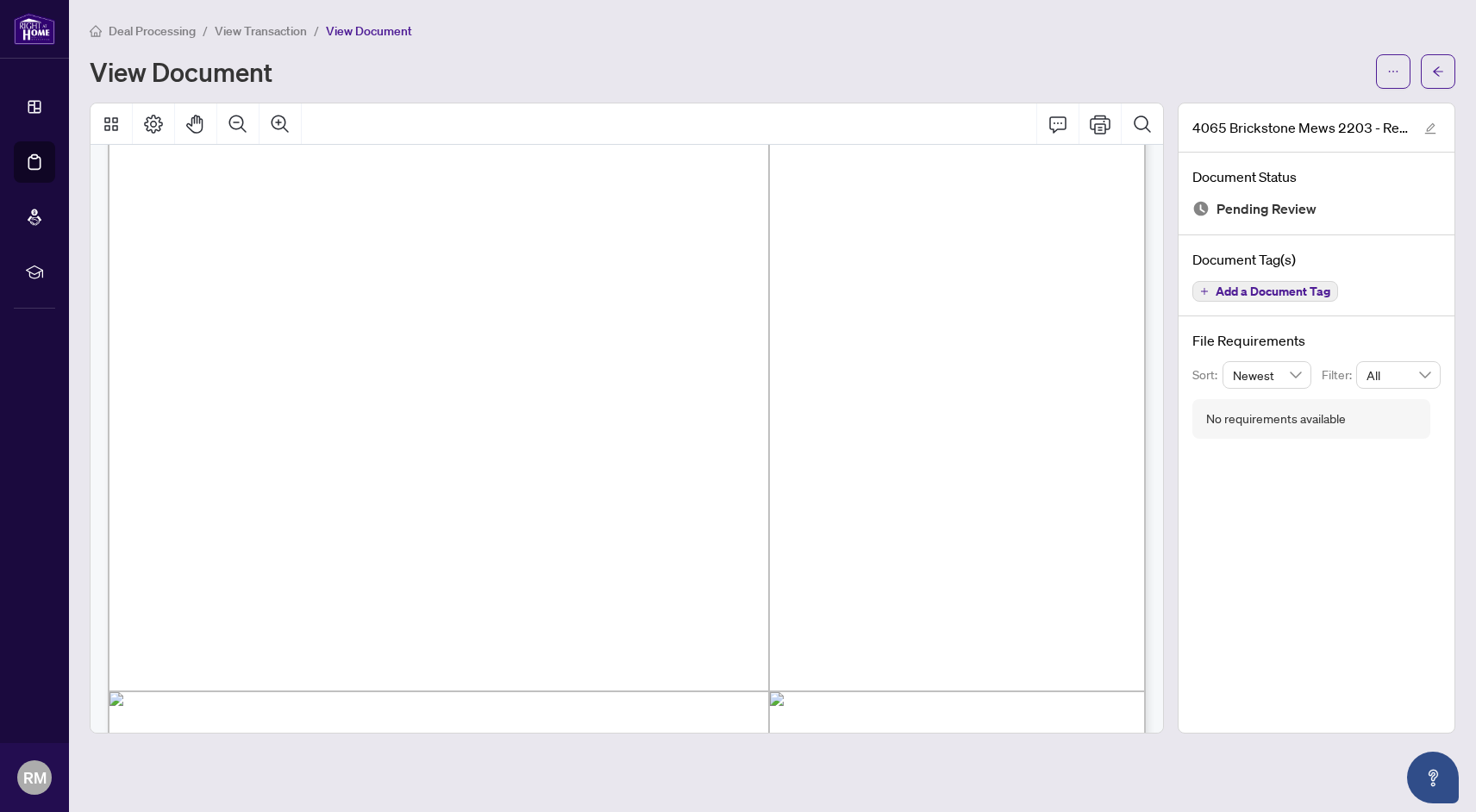
scroll to position [139, 0]
click at [1097, 127] on icon "Print" at bounding box center [1100, 125] width 21 height 21
click at [1103, 128] on icon "Print" at bounding box center [1100, 125] width 21 height 21
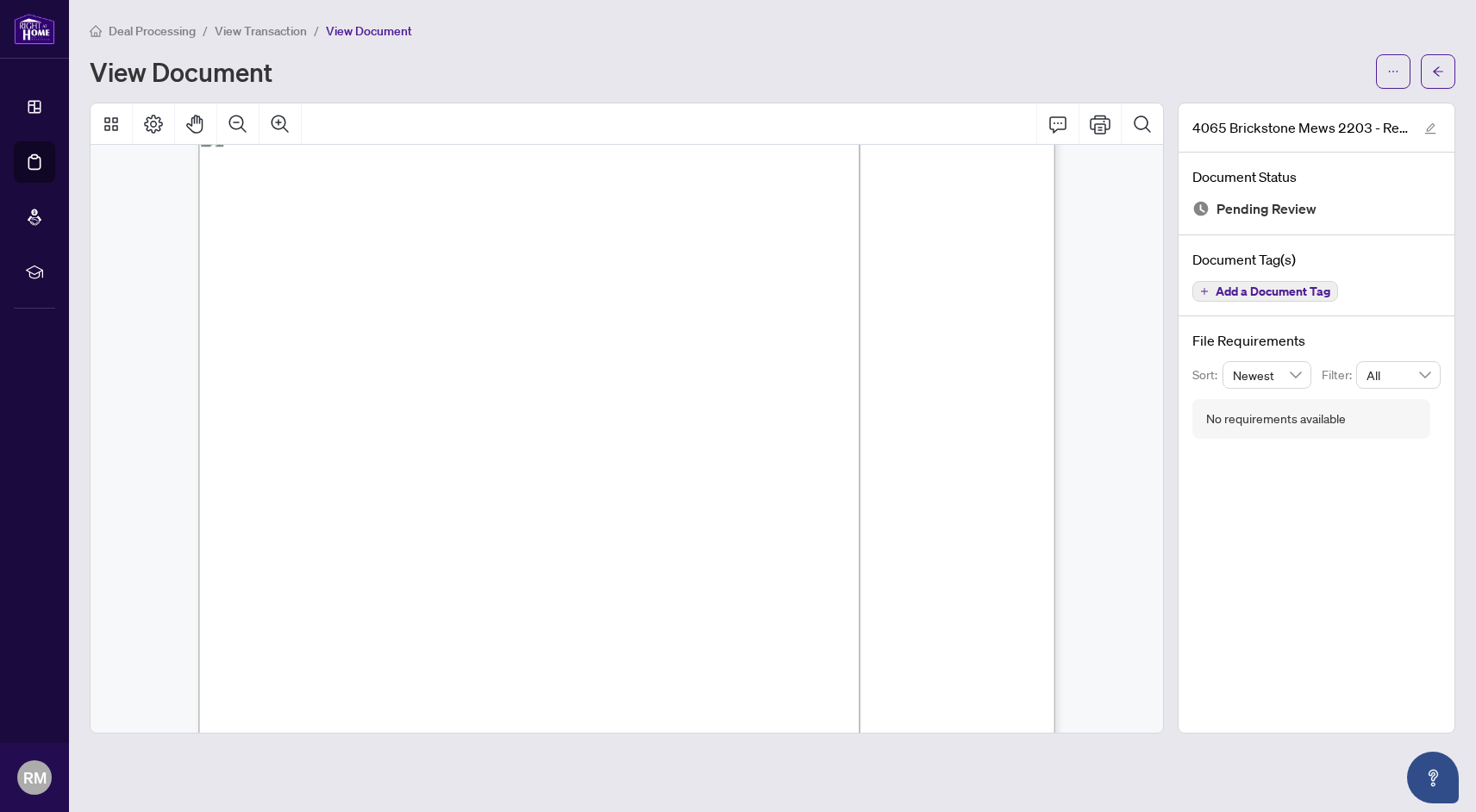
scroll to position [0, 0]
click at [263, 27] on span "View Transaction" at bounding box center [261, 32] width 92 height 16
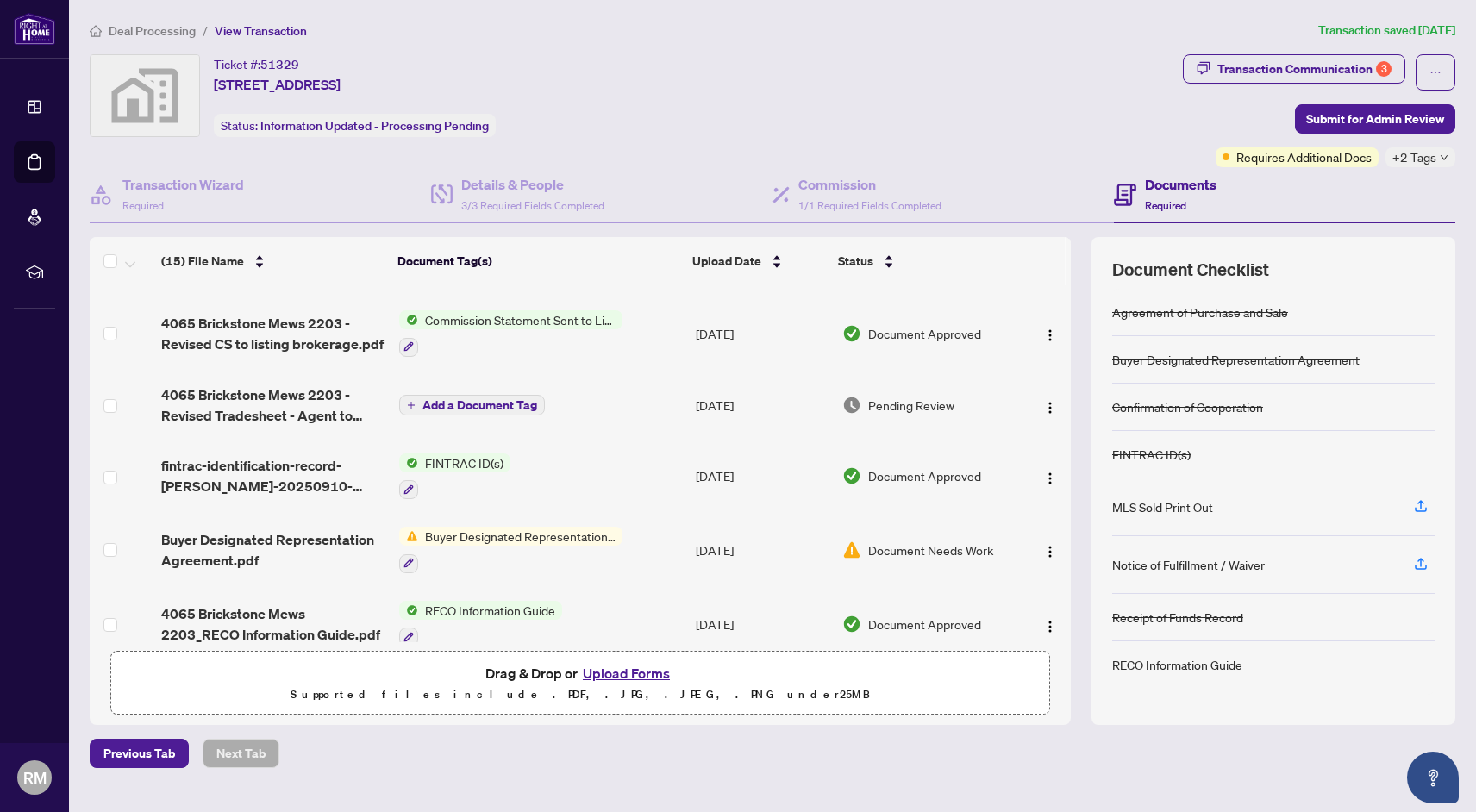
scroll to position [339, 0]
click at [1048, 414] on img "button" at bounding box center [1050, 408] width 14 height 14
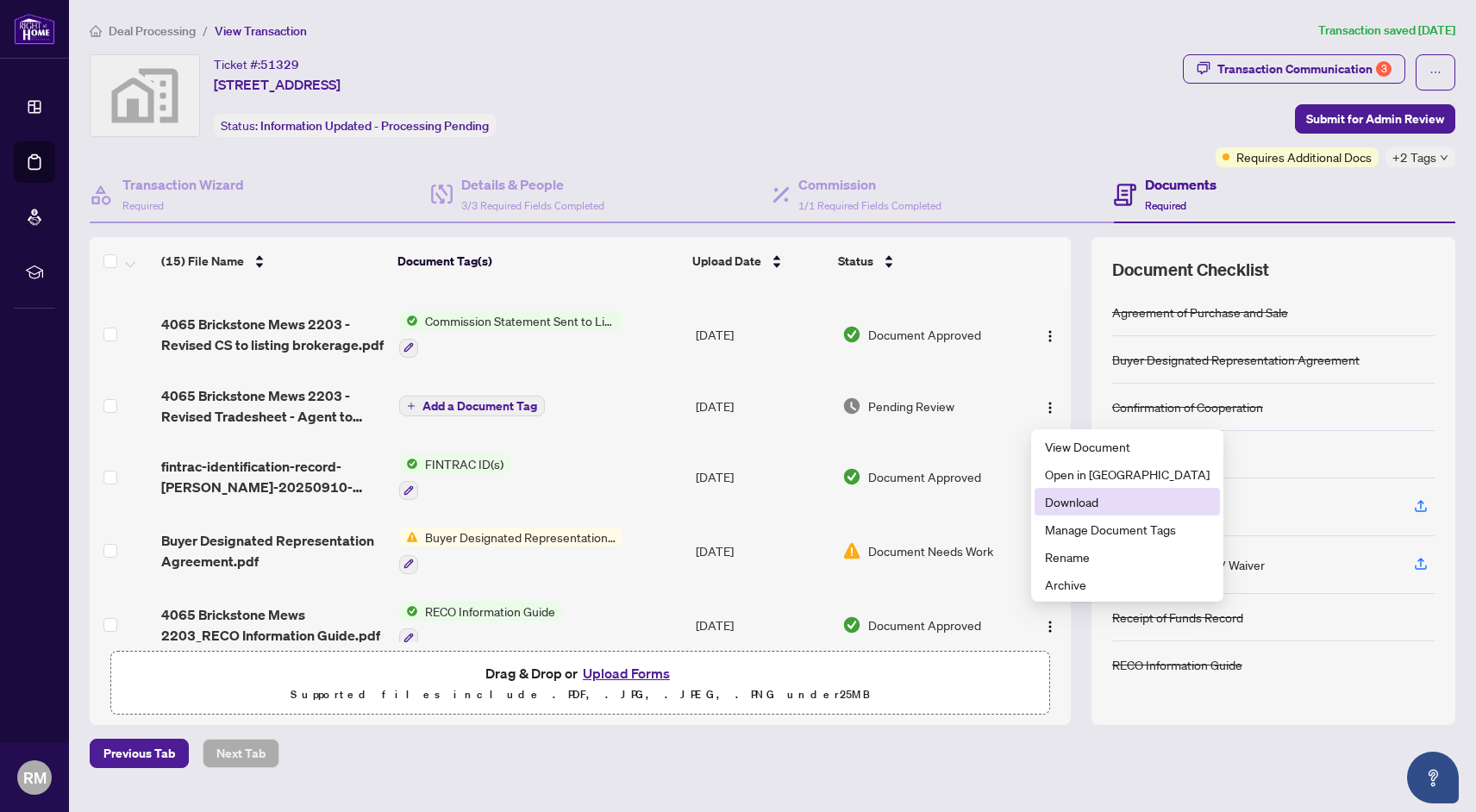
click at [1082, 500] on span "Download" at bounding box center [1127, 502] width 165 height 19
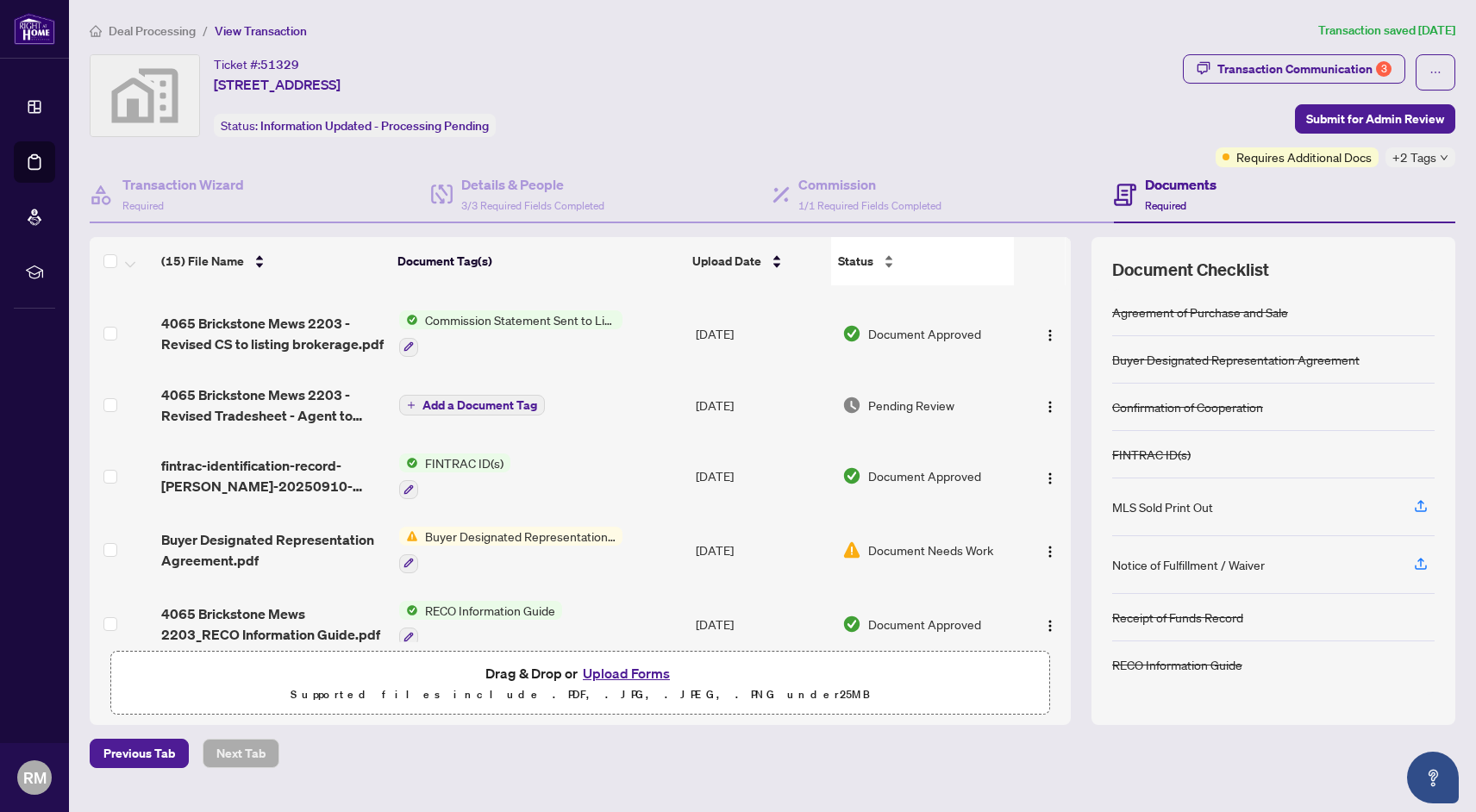
scroll to position [338, 0]
click at [618, 668] on button "Upload Forms" at bounding box center [626, 673] width 97 height 23
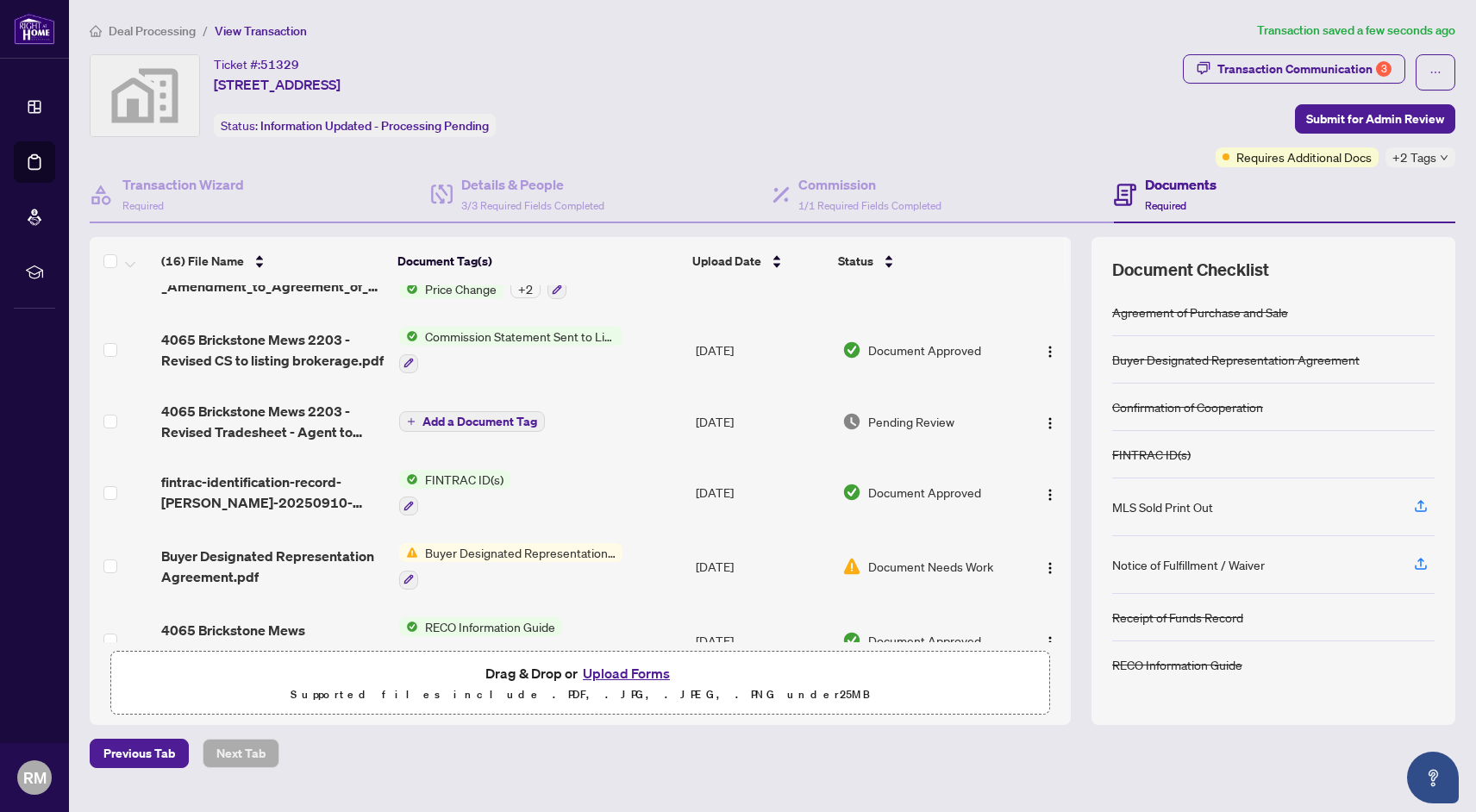
scroll to position [394, 0]
click at [1046, 428] on img "button" at bounding box center [1050, 421] width 14 height 14
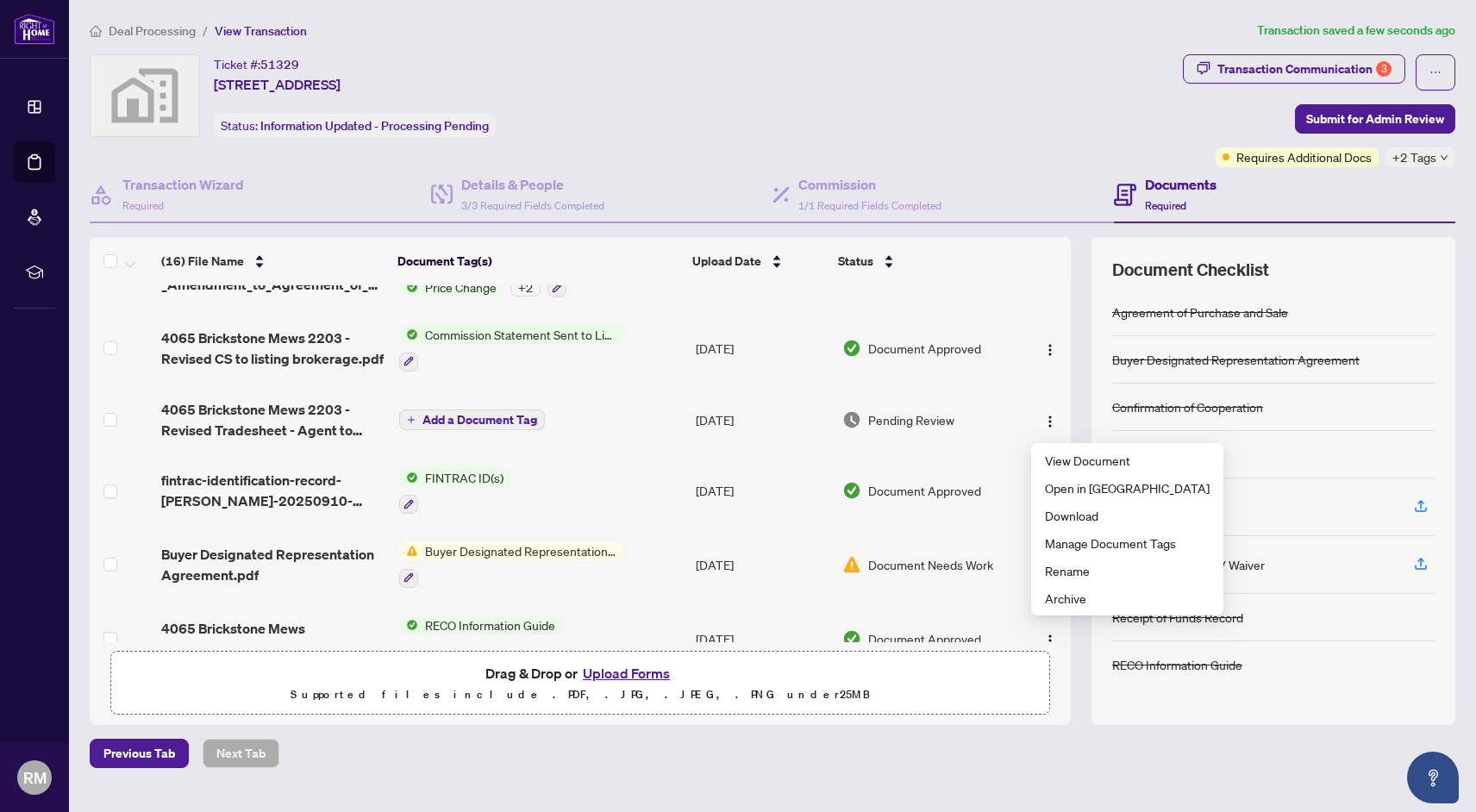
click at [1092, 751] on div "Previous Tab Next Tab" at bounding box center [773, 753] width 1366 height 29
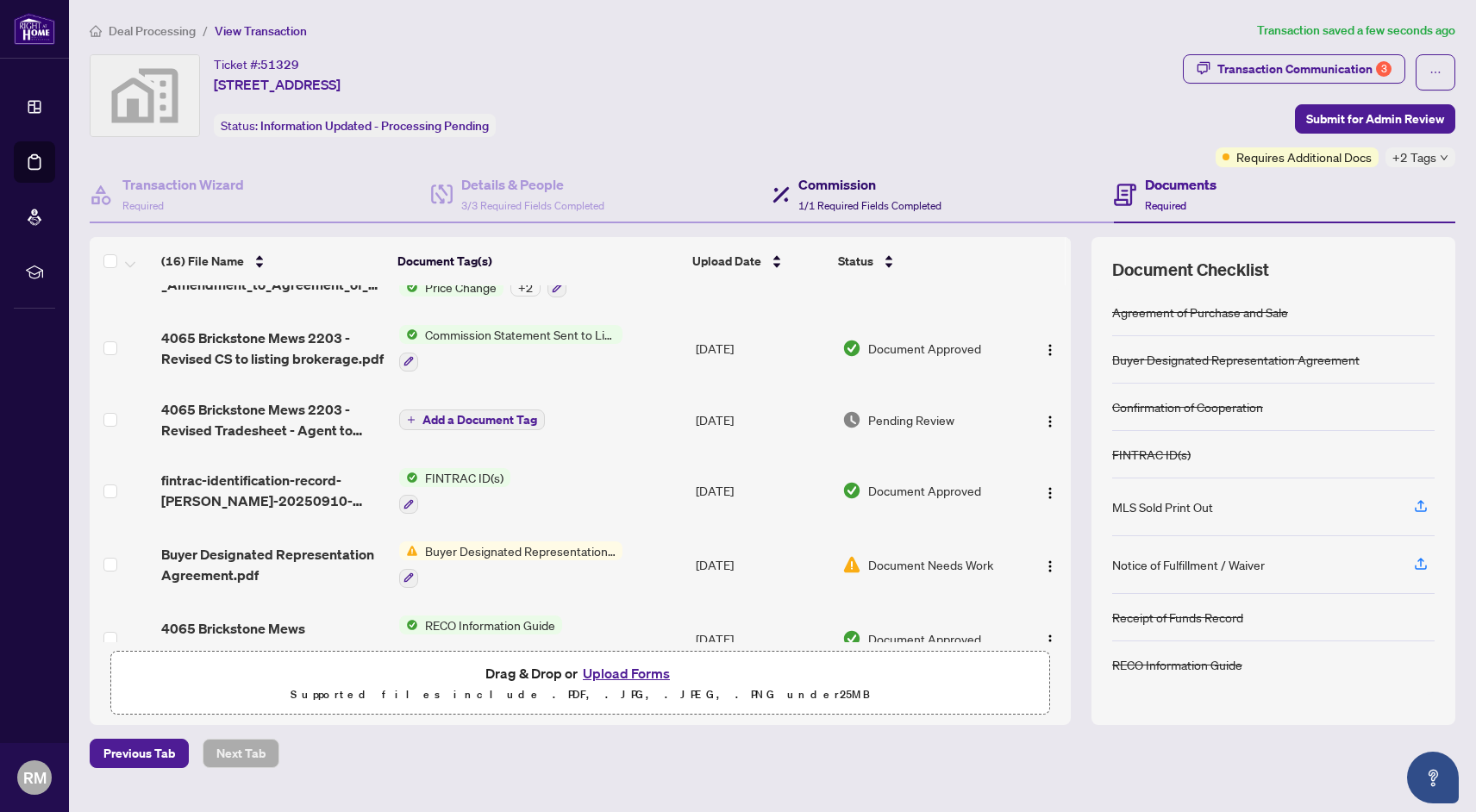
click at [835, 208] on span "1/1 Required Fields Completed" at bounding box center [869, 205] width 143 height 13
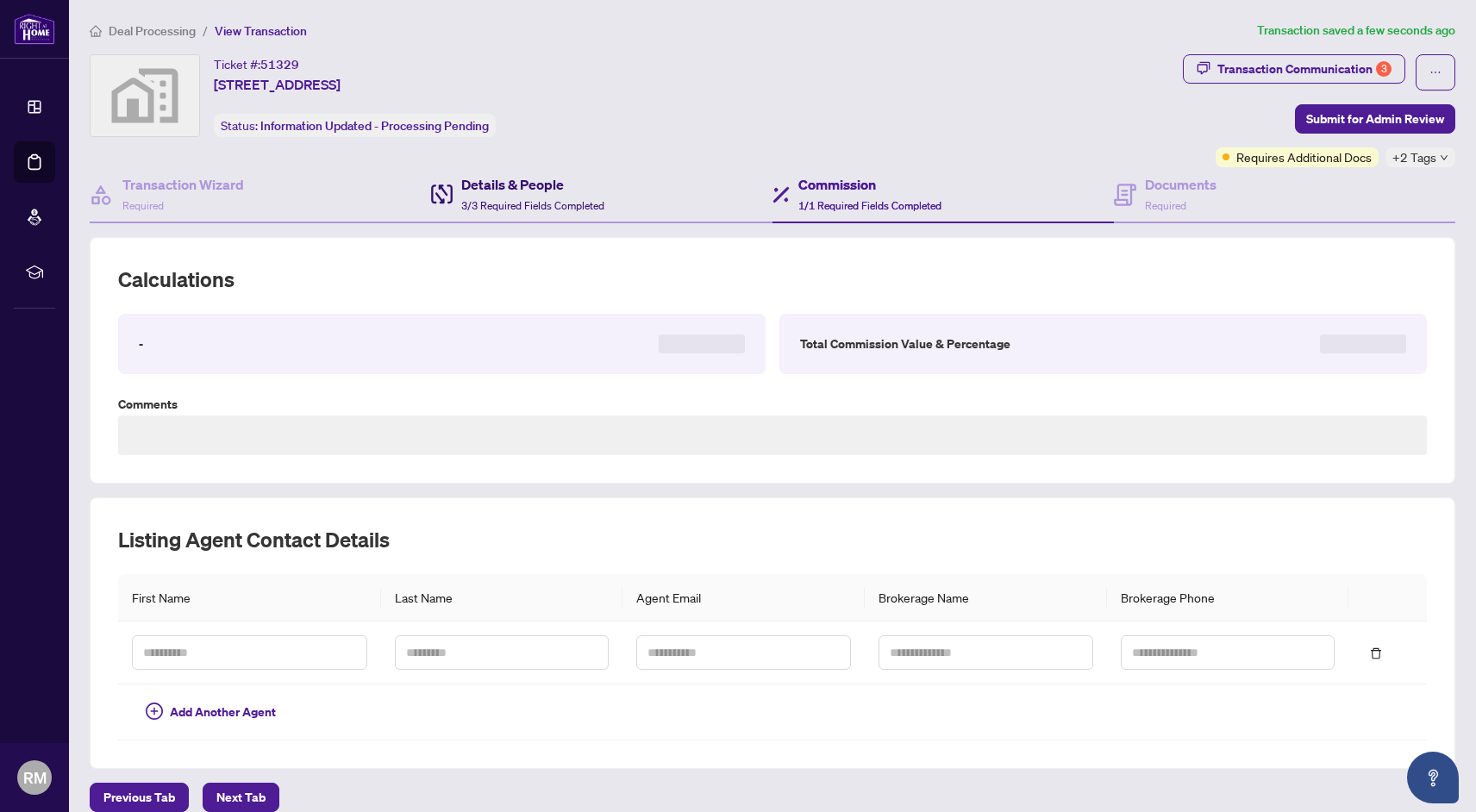
click at [535, 197] on div "Details & People 3/3 Required Fields Completed" at bounding box center [532, 194] width 143 height 40
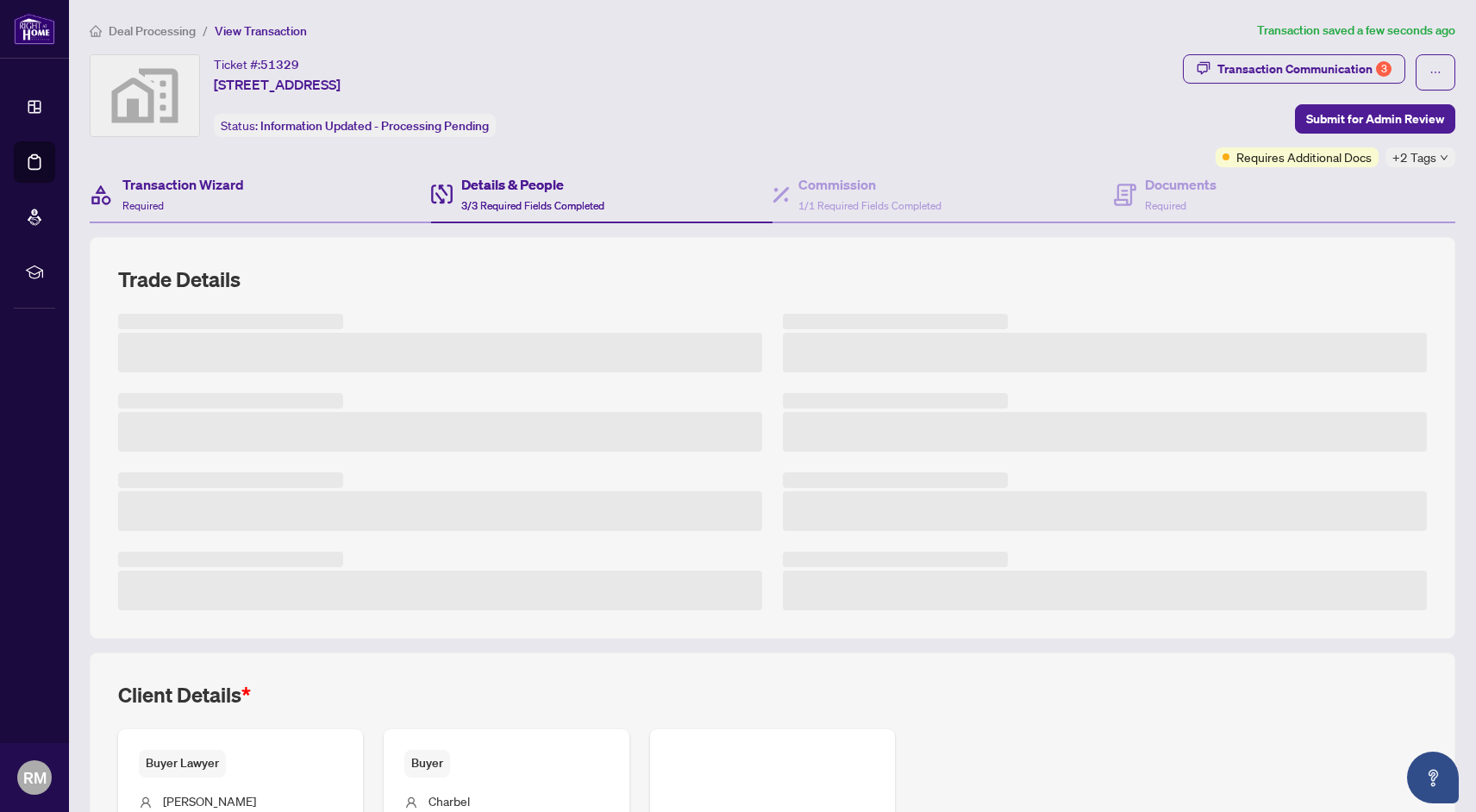
click at [270, 186] on div "Transaction Wizard Required" at bounding box center [260, 196] width 342 height 56
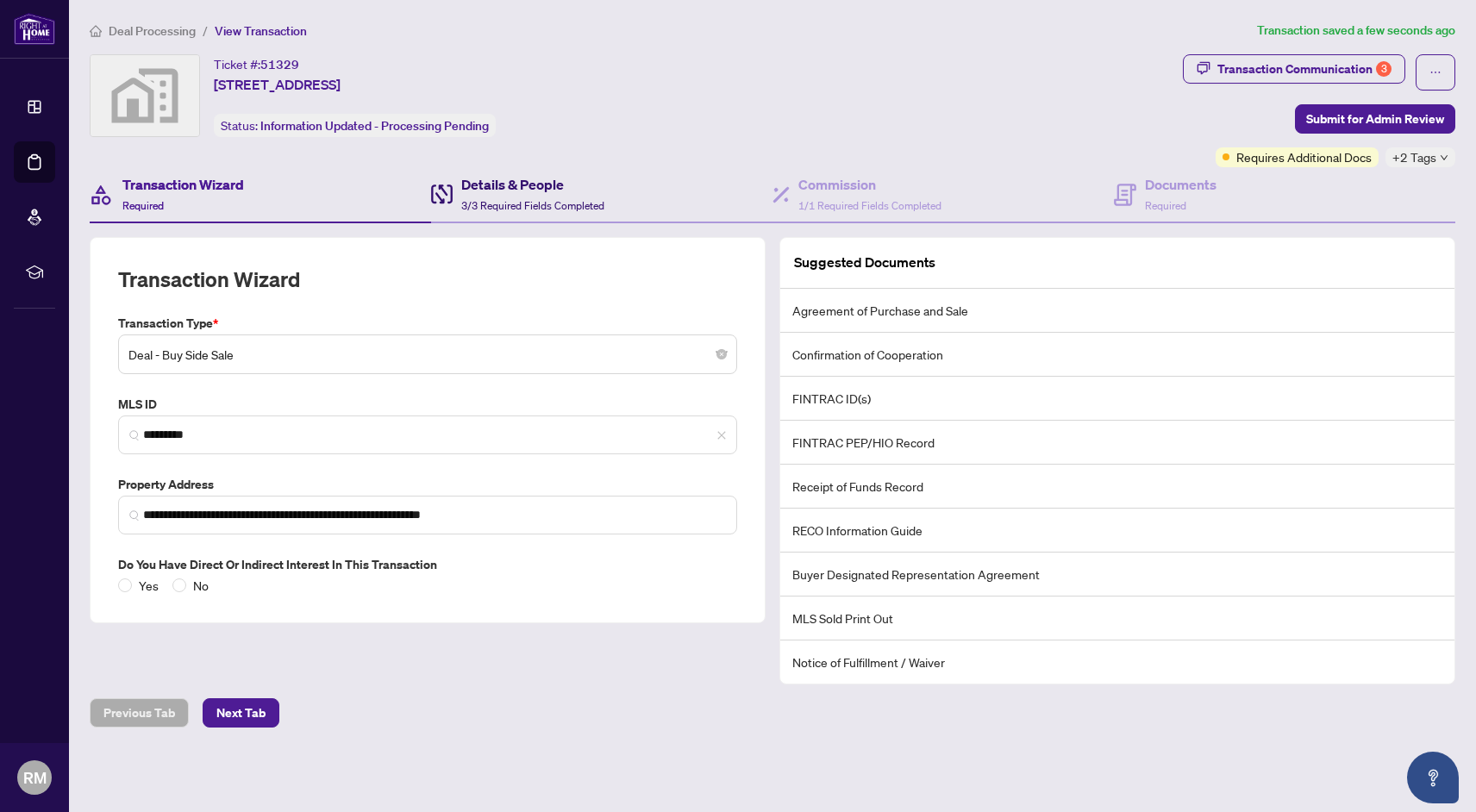
click at [534, 196] on div "Details & People 3/3 Required Fields Completed" at bounding box center [532, 194] width 143 height 40
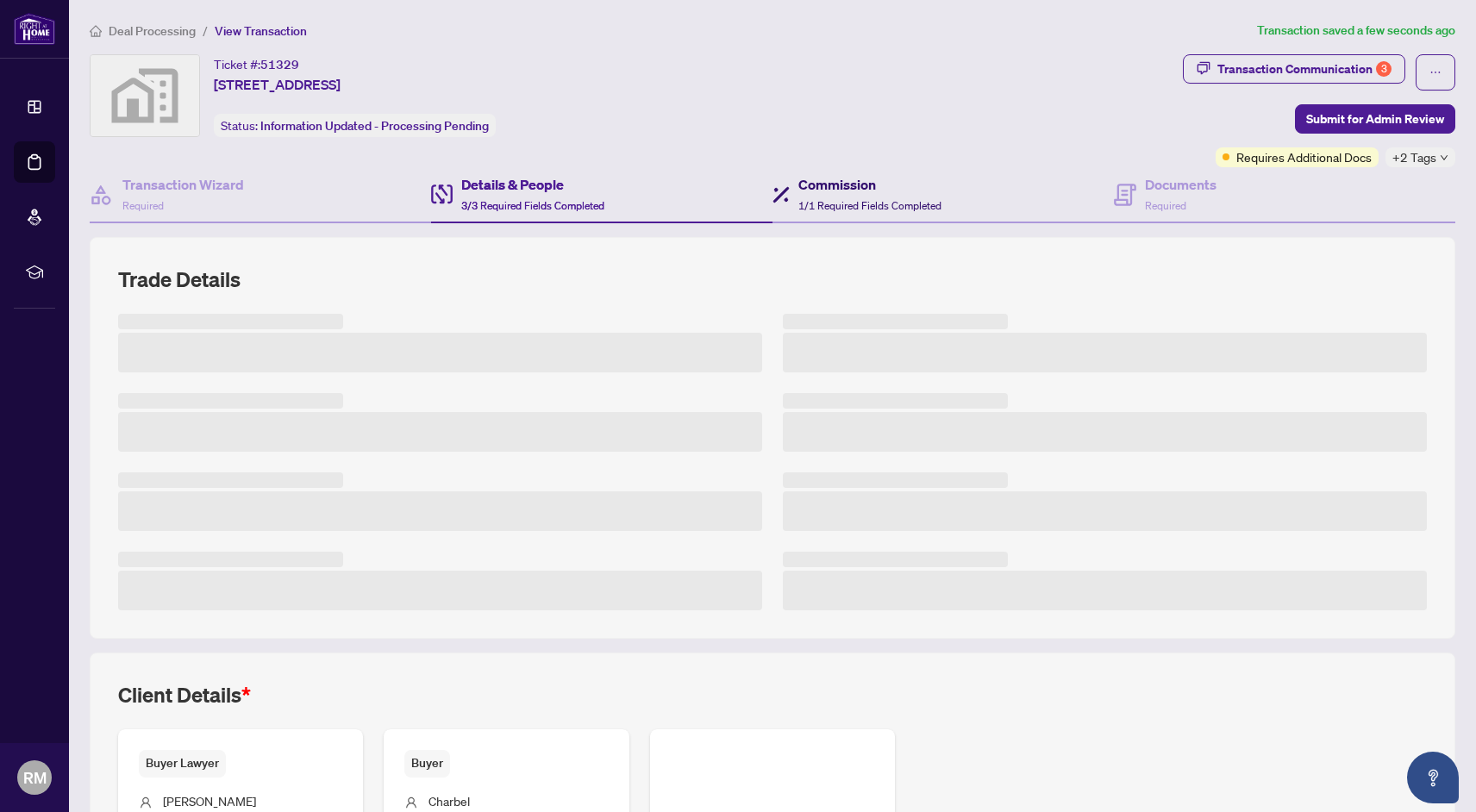
click at [887, 191] on h4 "Commission" at bounding box center [869, 184] width 143 height 21
type textarea "**********"
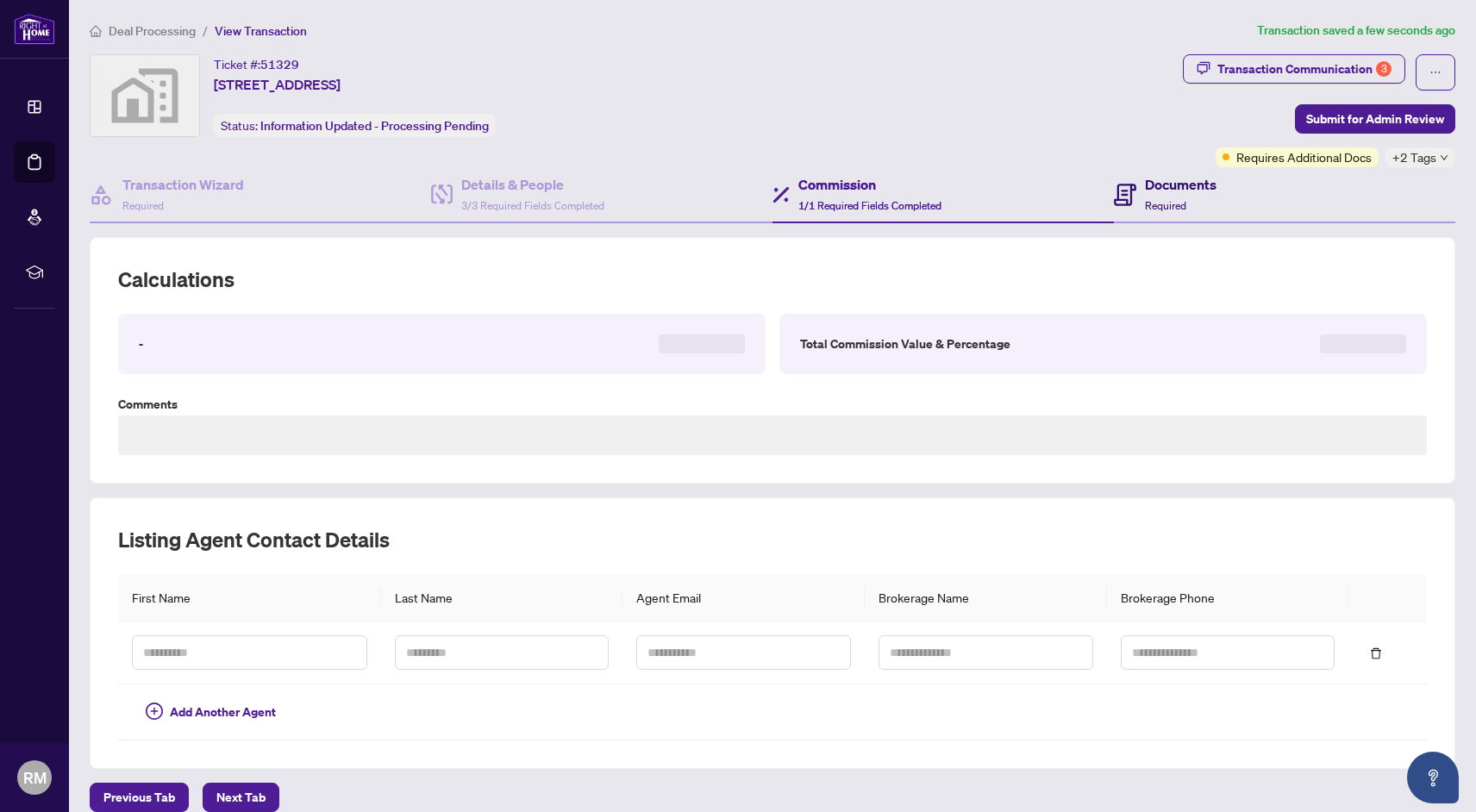
click at [1214, 205] on div "Documents Required" at bounding box center [1181, 194] width 72 height 40
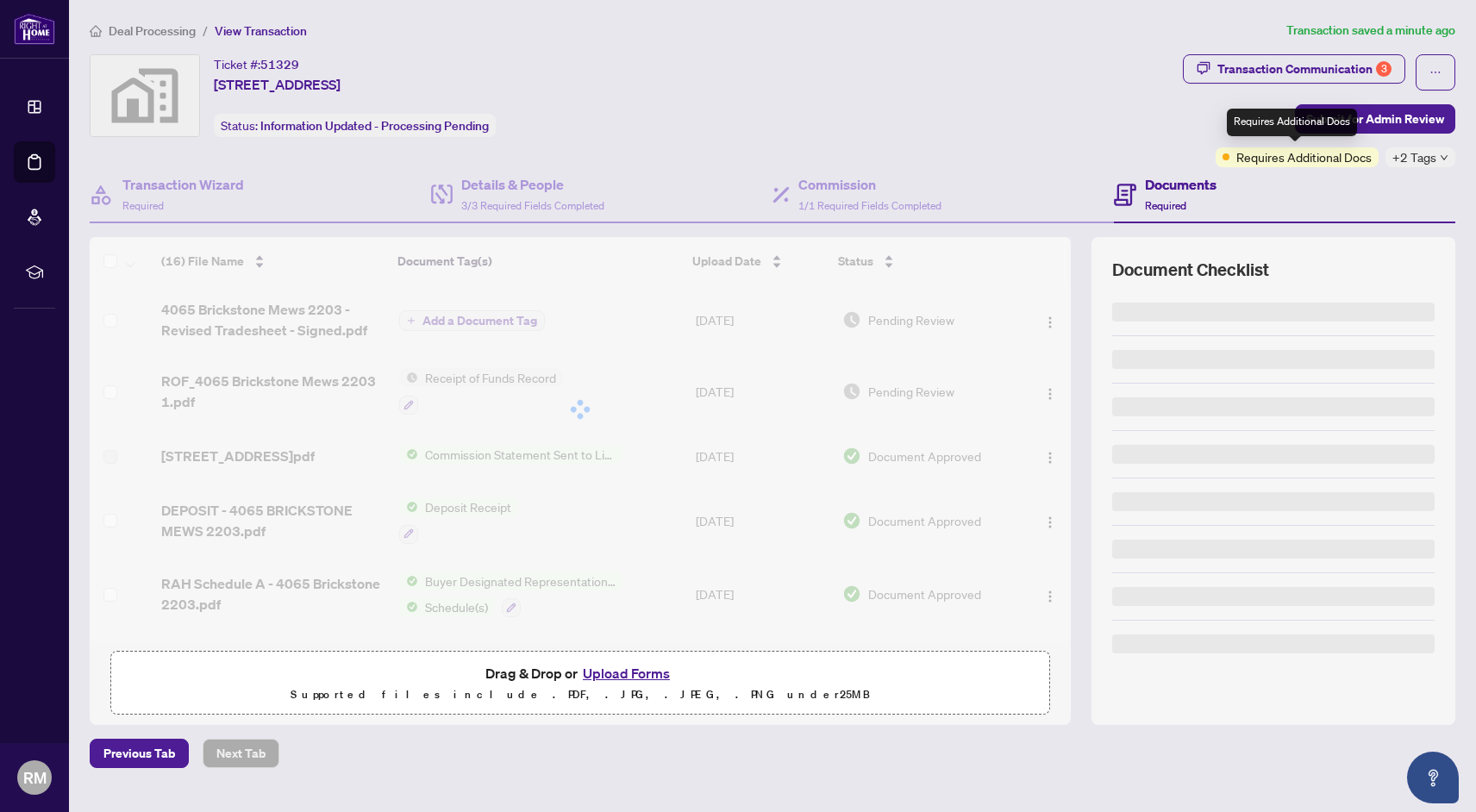
click at [1416, 159] on span "+2 Tags" at bounding box center [1415, 157] width 44 height 20
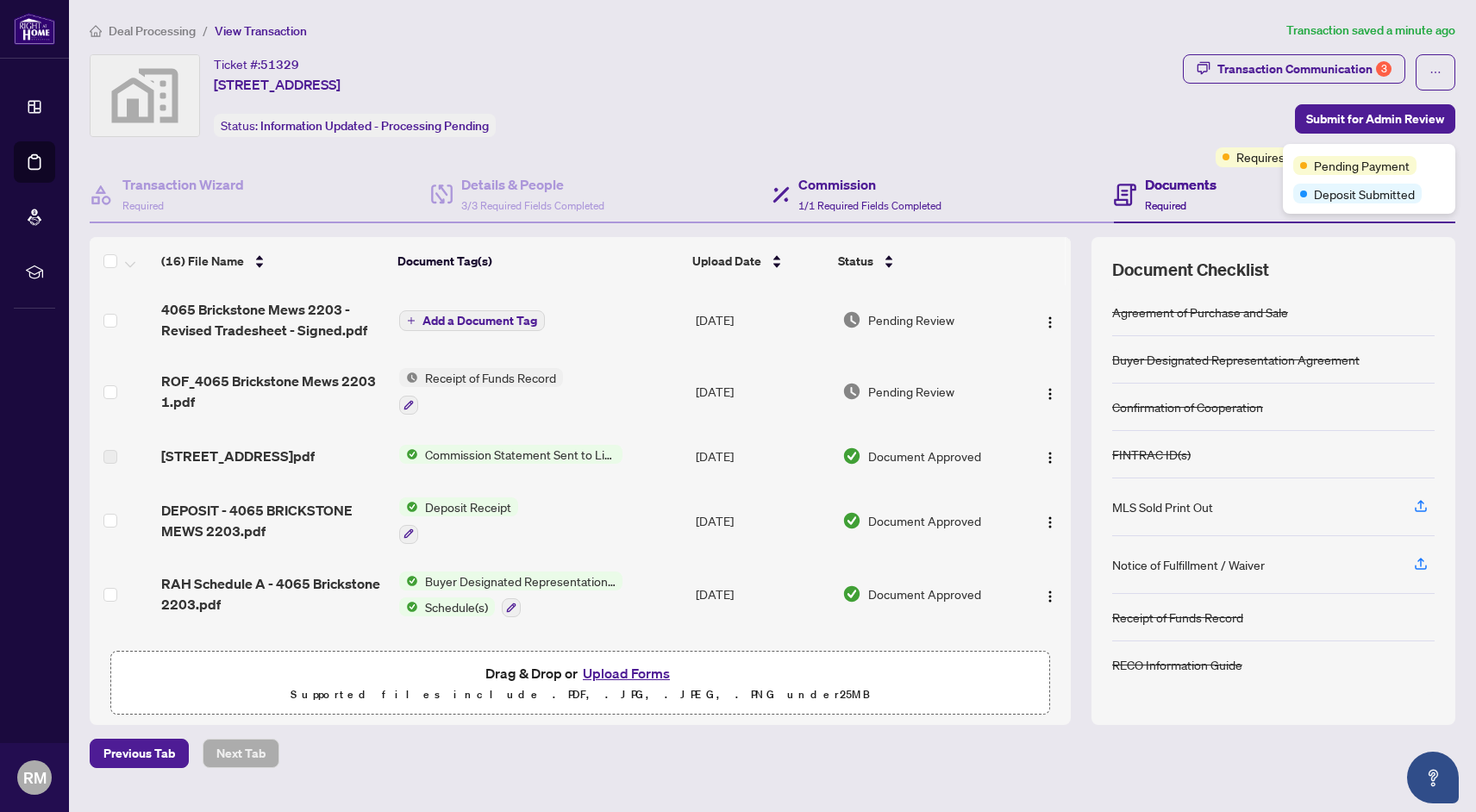
click at [1033, 202] on div "Commission 1/1 Required Fields Completed" at bounding box center [943, 196] width 342 height 56
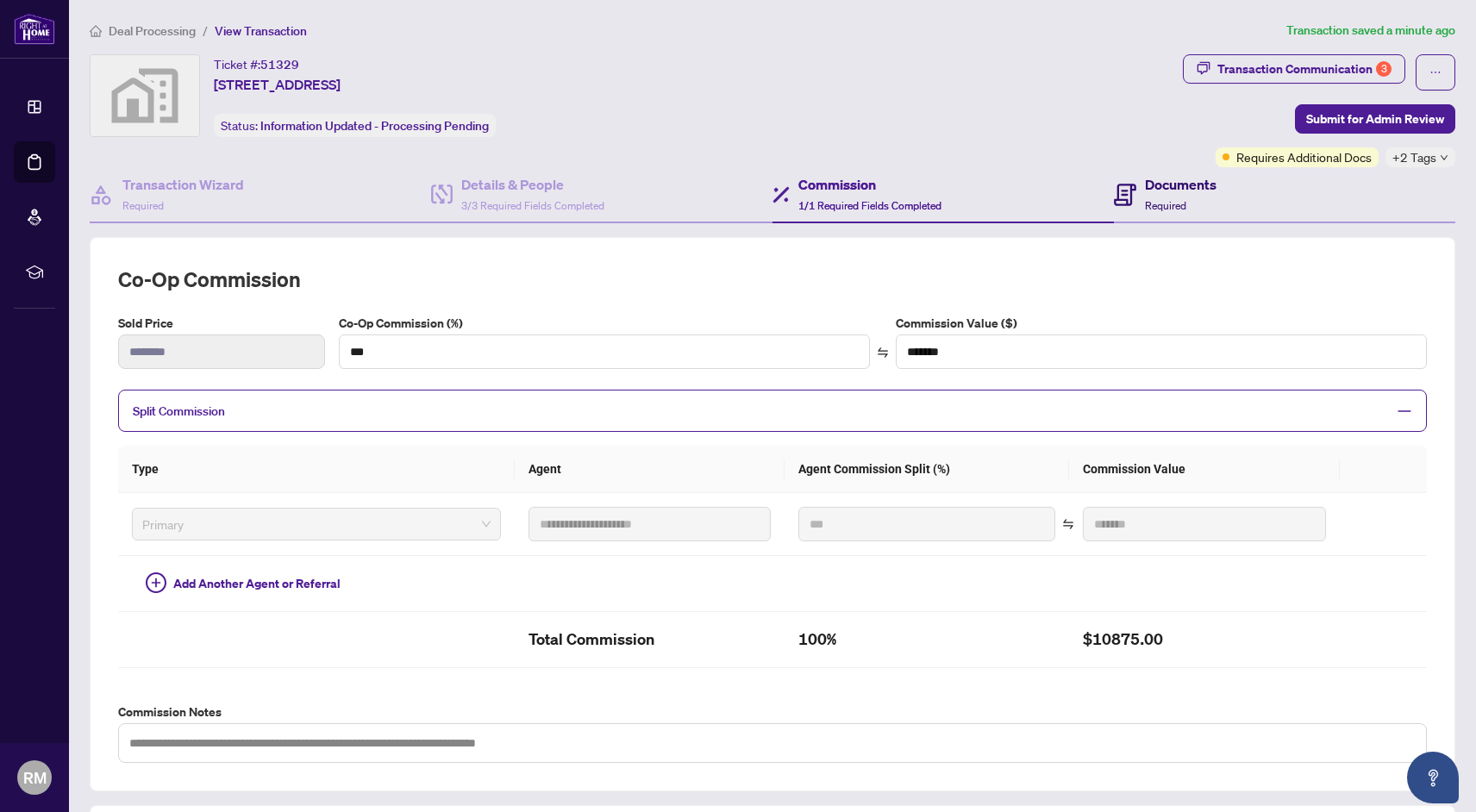
click at [1175, 210] on div "Documents Required" at bounding box center [1181, 194] width 72 height 40
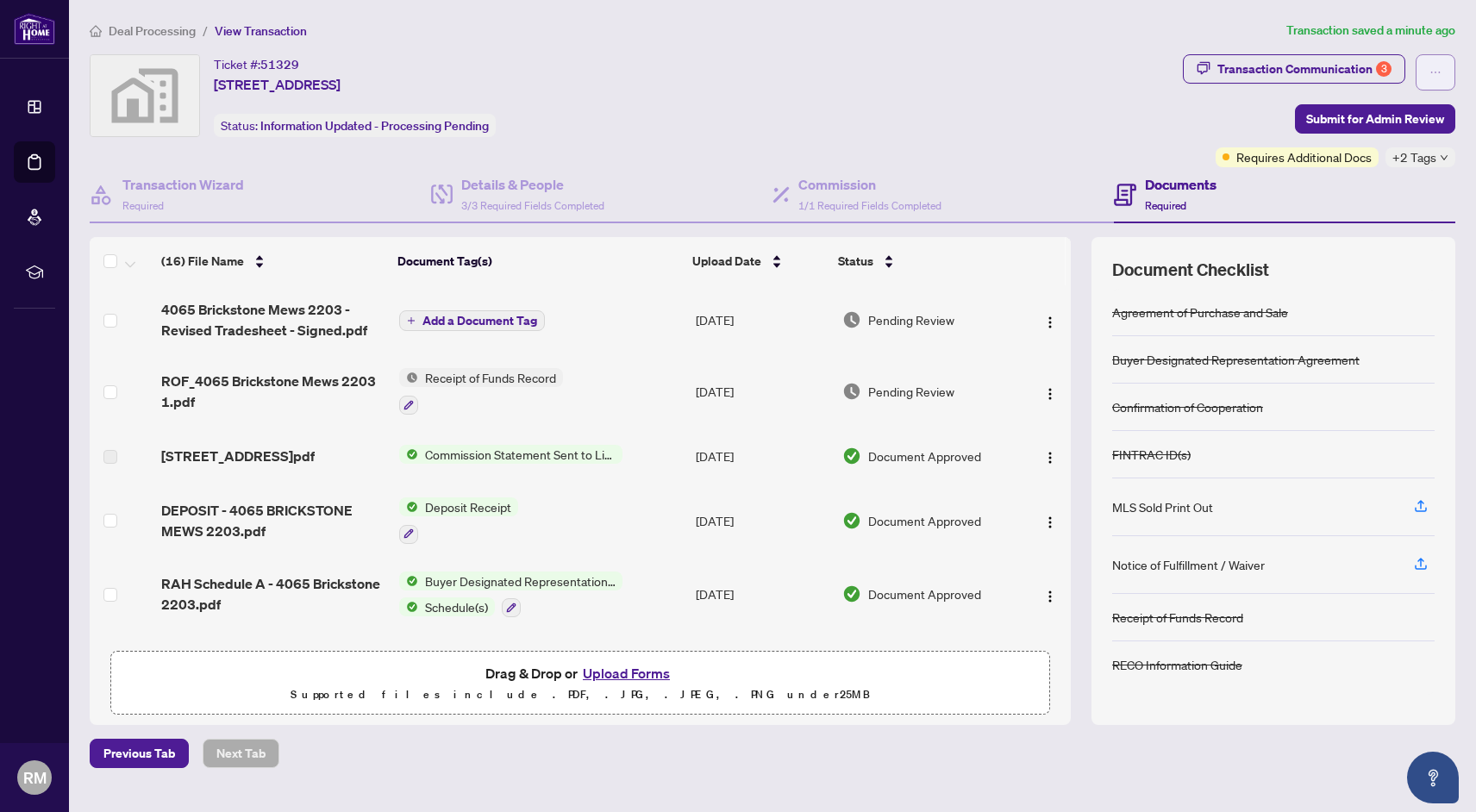
click at [1437, 75] on icon "ellipsis" at bounding box center [1436, 73] width 12 height 12
click at [709, 131] on div "Ticket #: 51329 [STREET_ADDRESS] Status: Information Updated - Processing Pendi…" at bounding box center [632, 96] width 1086 height 83
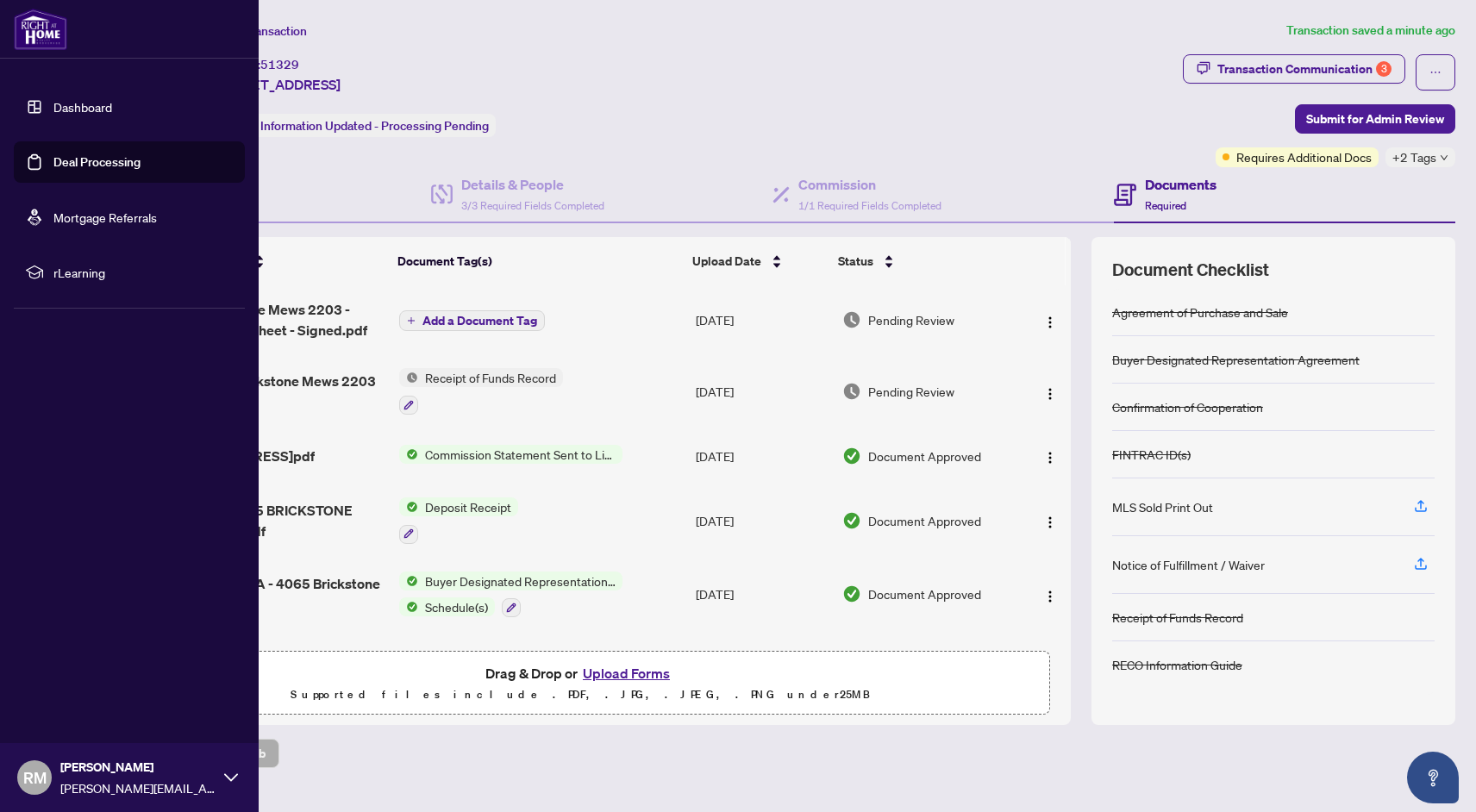
click at [54, 105] on link "Dashboard" at bounding box center [83, 107] width 59 height 16
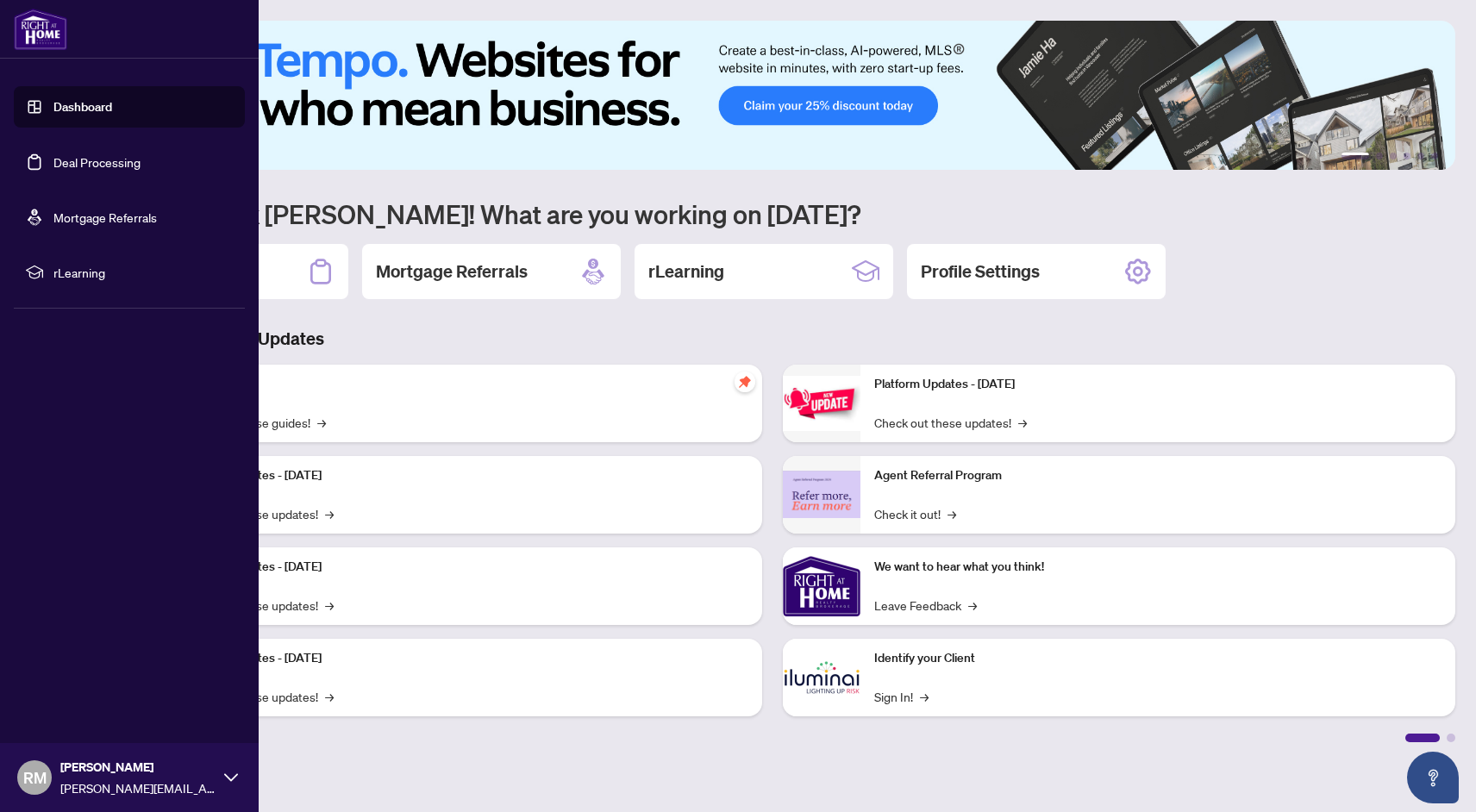
click at [62, 169] on link "Deal Processing" at bounding box center [97, 162] width 87 height 16
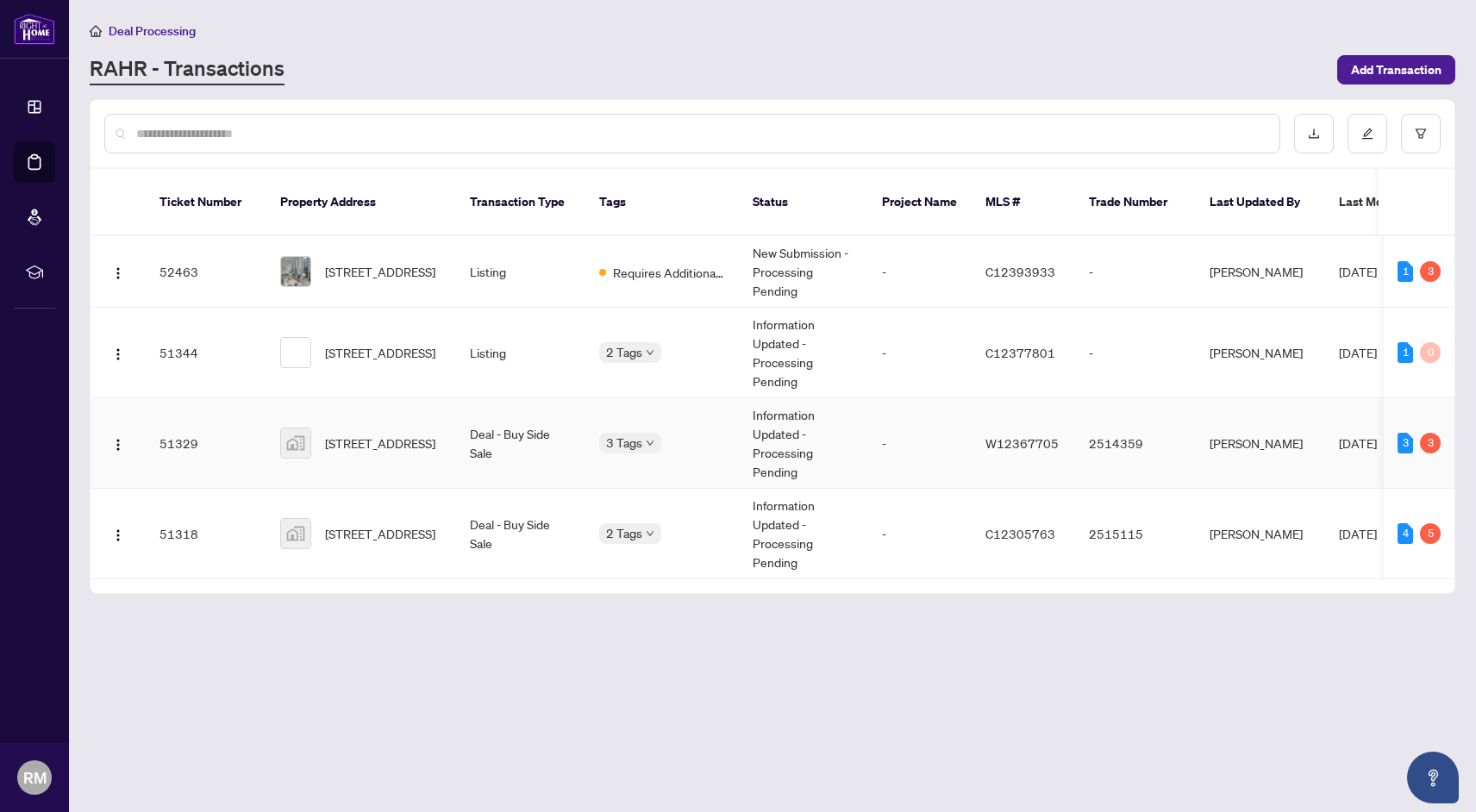
click at [1298, 455] on td "[PERSON_NAME]" at bounding box center [1260, 443] width 129 height 90
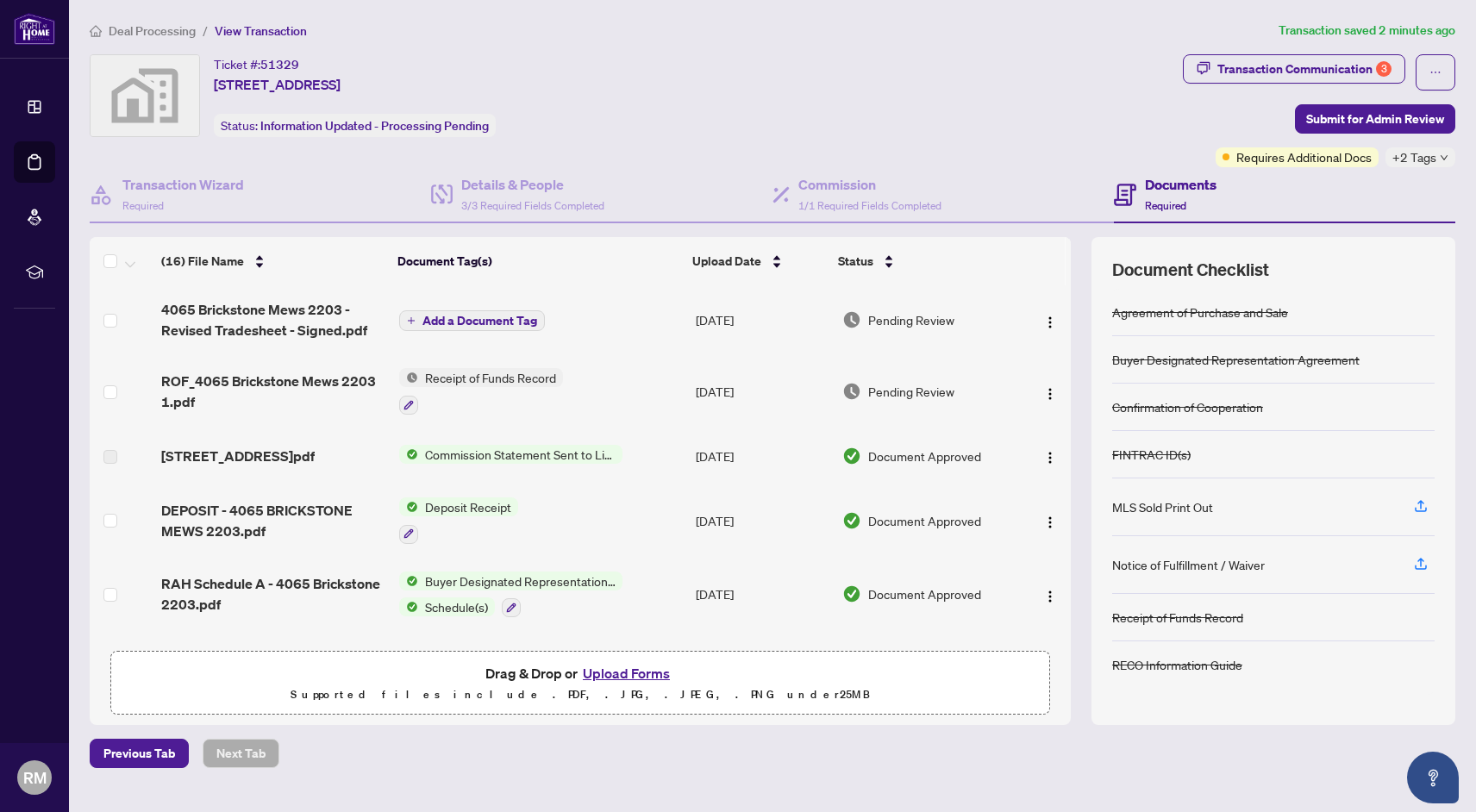
drag, startPoint x: 214, startPoint y: 86, endPoint x: 655, endPoint y: 83, distance: 441.0
click at [655, 83] on div "Ticket #: 51329 [STREET_ADDRESS] Status: Information Updated - Processing Pendi…" at bounding box center [632, 96] width 1086 height 83
copy span "[STREET_ADDRESS]"
click at [236, 24] on span "View Transaction" at bounding box center [261, 32] width 92 height 16
click at [153, 30] on span "Deal Processing" at bounding box center [152, 32] width 87 height 16
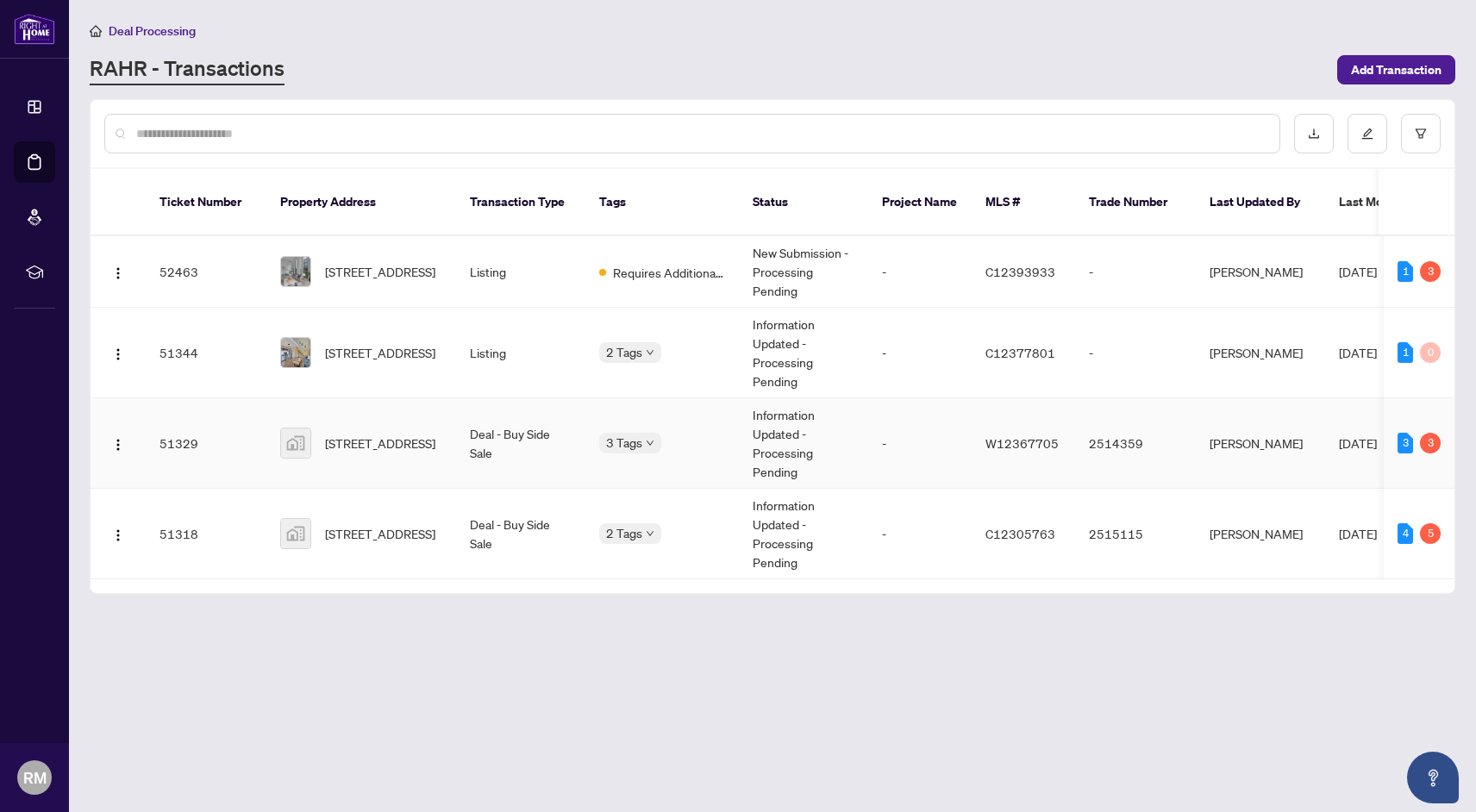
click at [407, 529] on span "[STREET_ADDRESS]" at bounding box center [380, 534] width 111 height 19
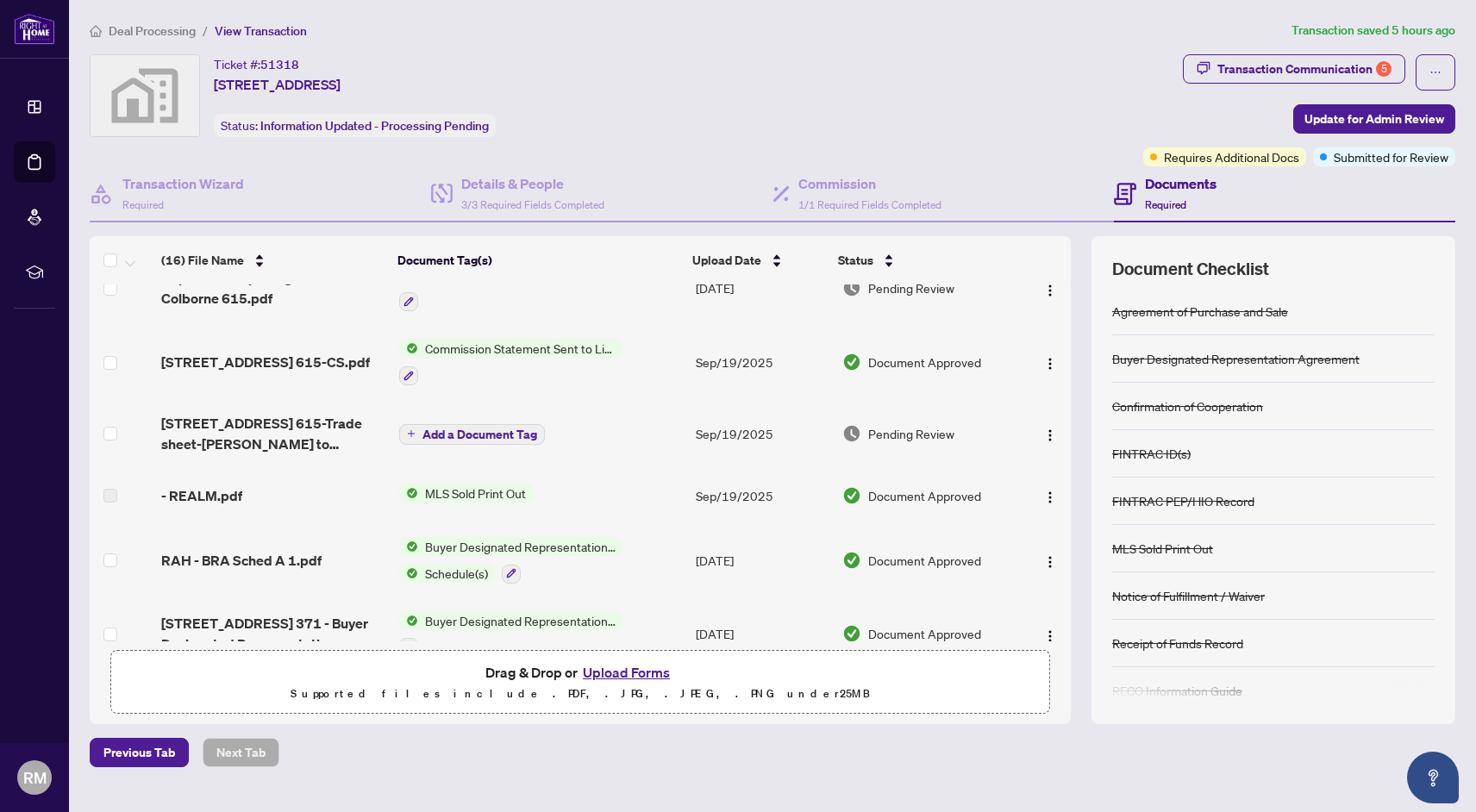
scroll to position [183, 0]
click at [904, 431] on span "Pending Review" at bounding box center [911, 432] width 86 height 19
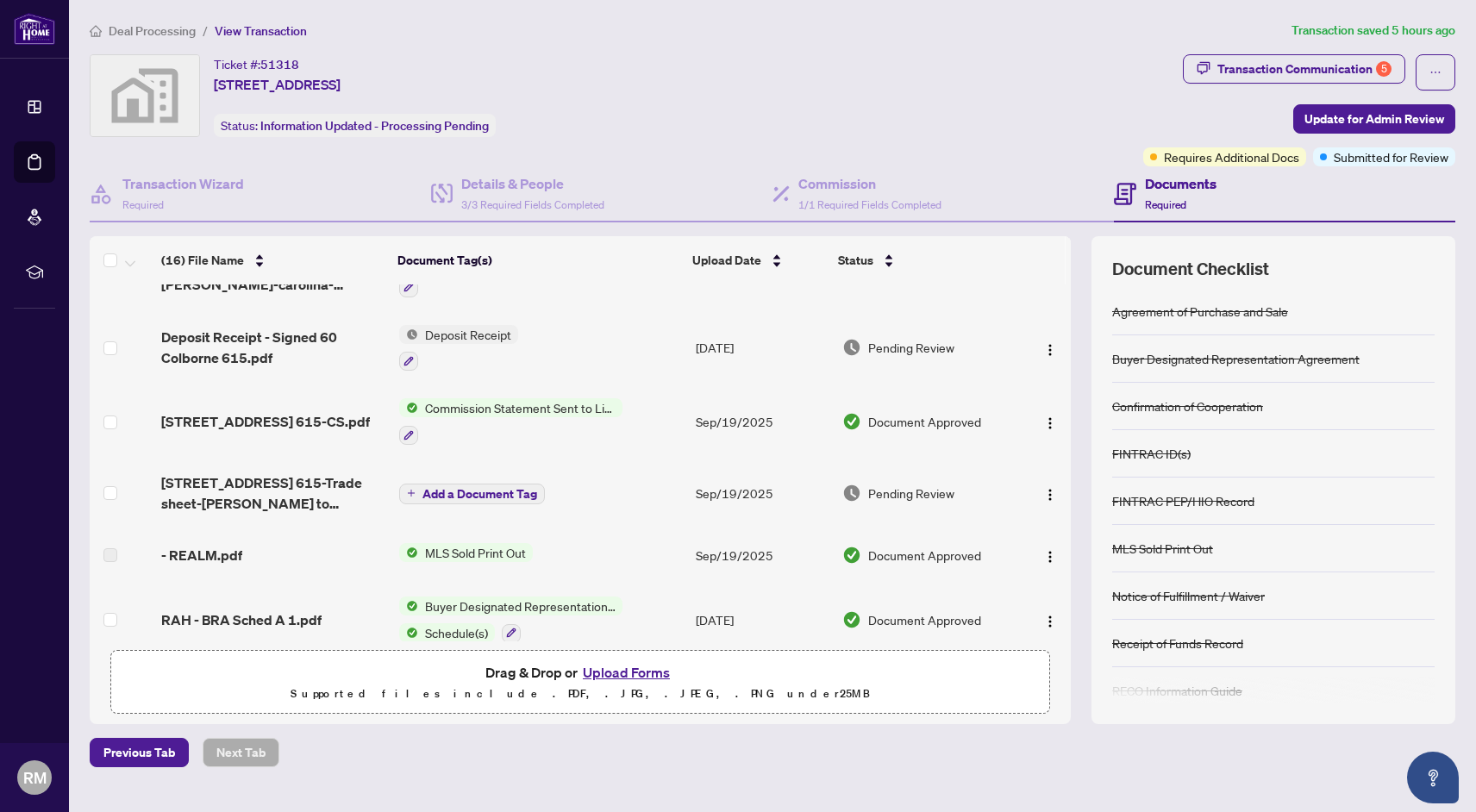
scroll to position [125, 0]
